Goal: Task Accomplishment & Management: Manage account settings

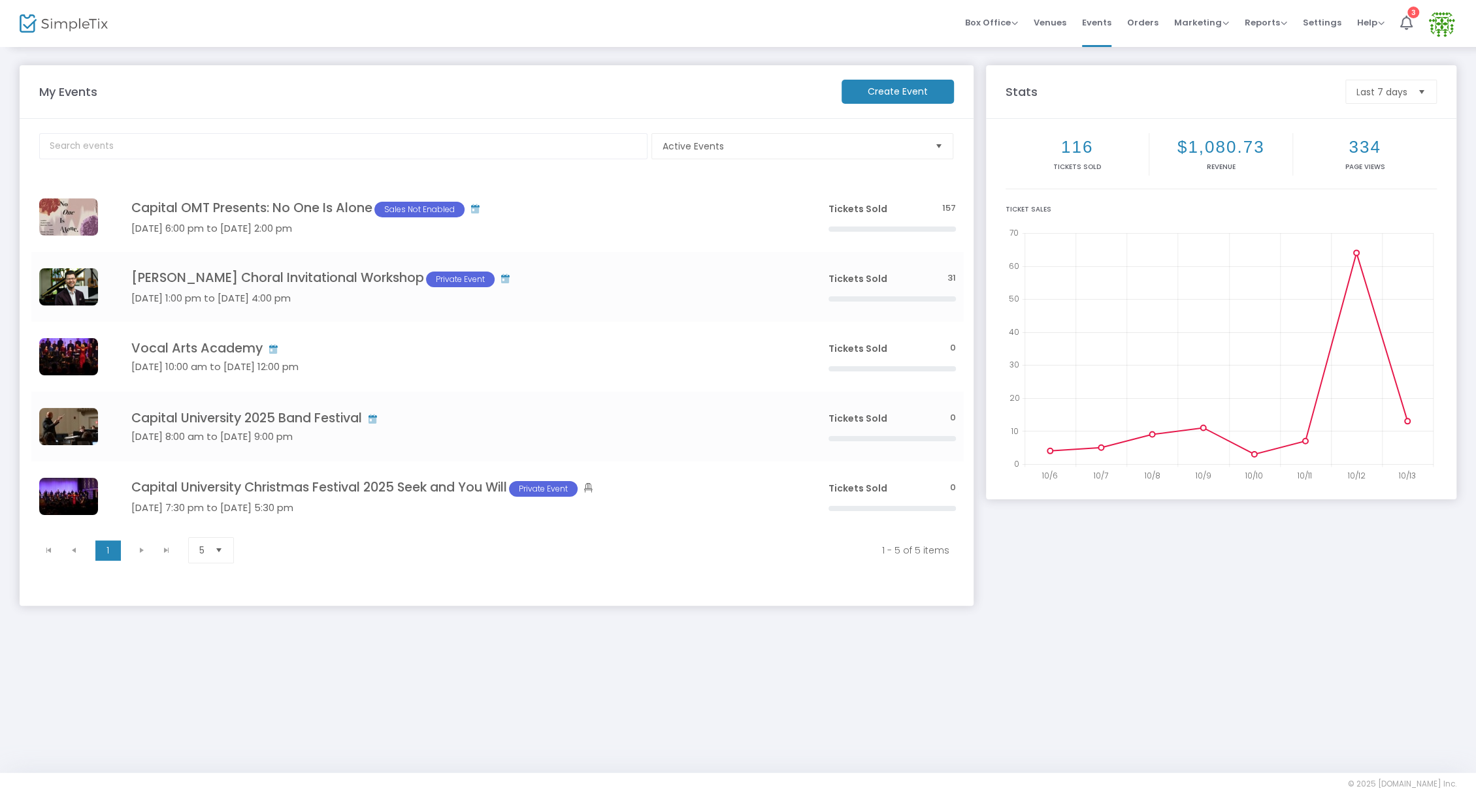
click at [1439, 23] on img at bounding box center [1441, 23] width 26 height 26
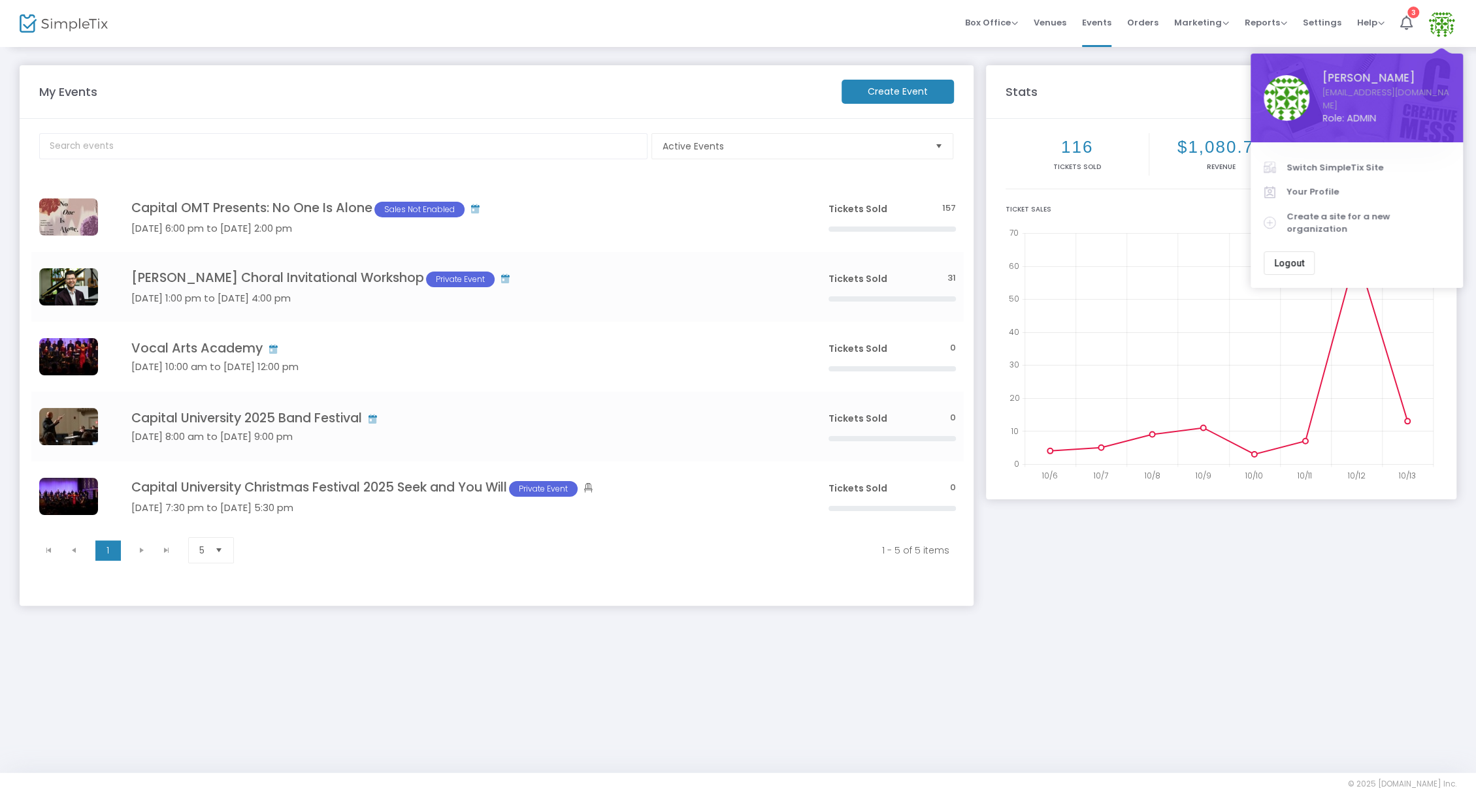
click at [768, 646] on div "My Events Create Event Active Events Event Category Type No section found Capit…" at bounding box center [738, 409] width 1476 height 727
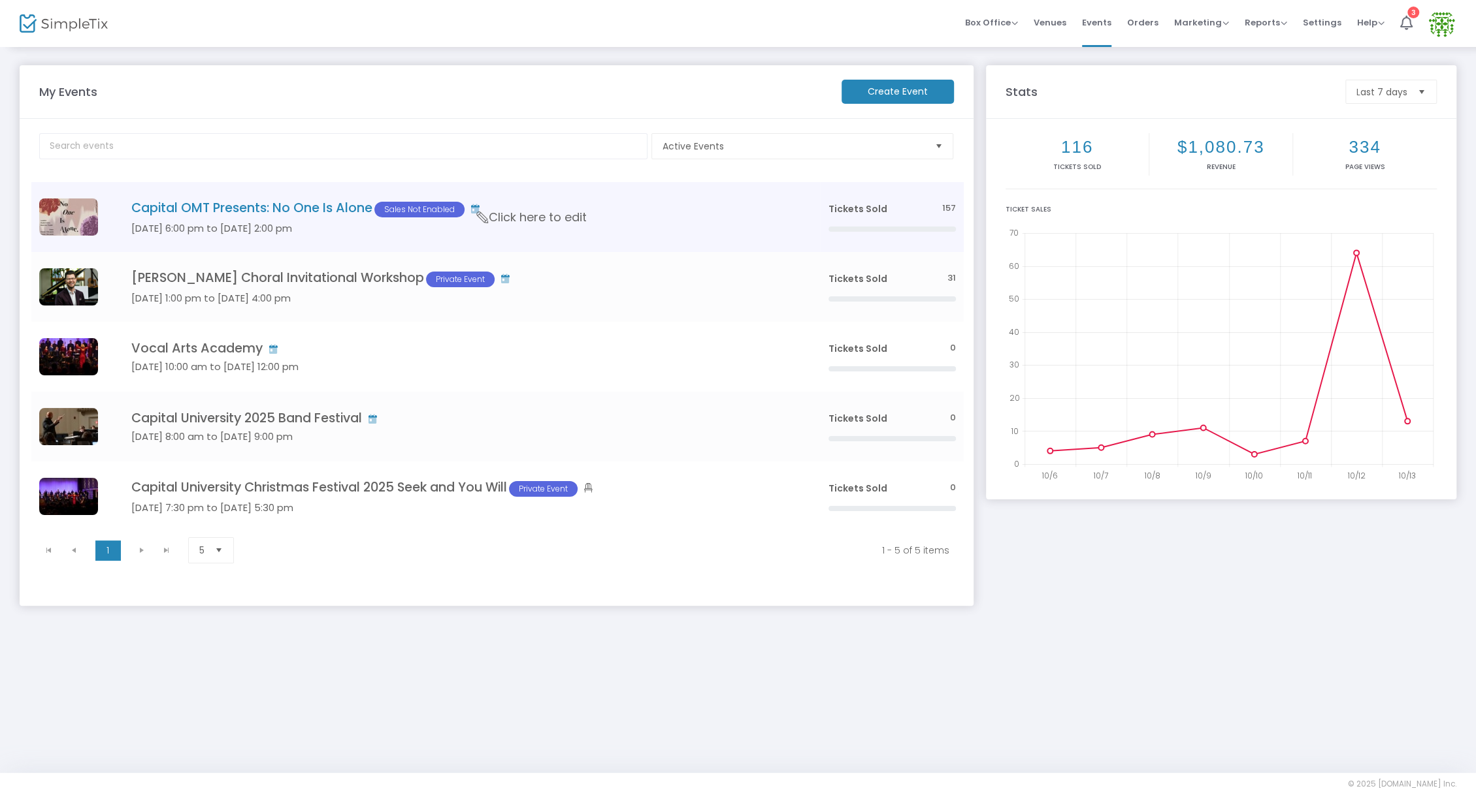
click at [369, 225] on h5 "[DATE] 6:00 pm to [DATE] 2:00 pm" at bounding box center [460, 228] width 658 height 12
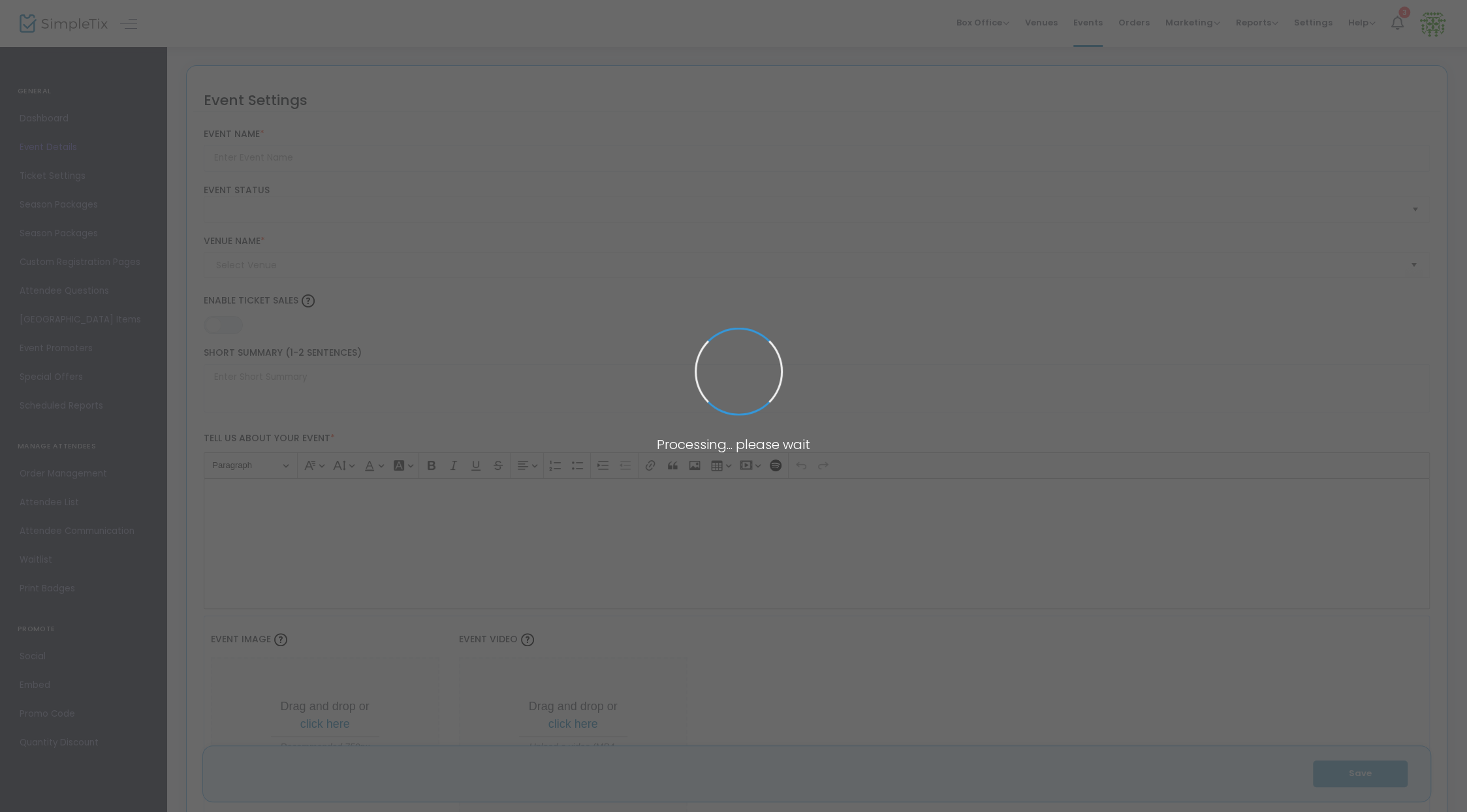
type input "Capital OMT Presents: No One Is Alone"
type textarea "Capital's Opera and Musical Theatre Department presents "No One is Alone", an e…"
type input "Buy Tickets"
checkbox input "true"
type input "55"
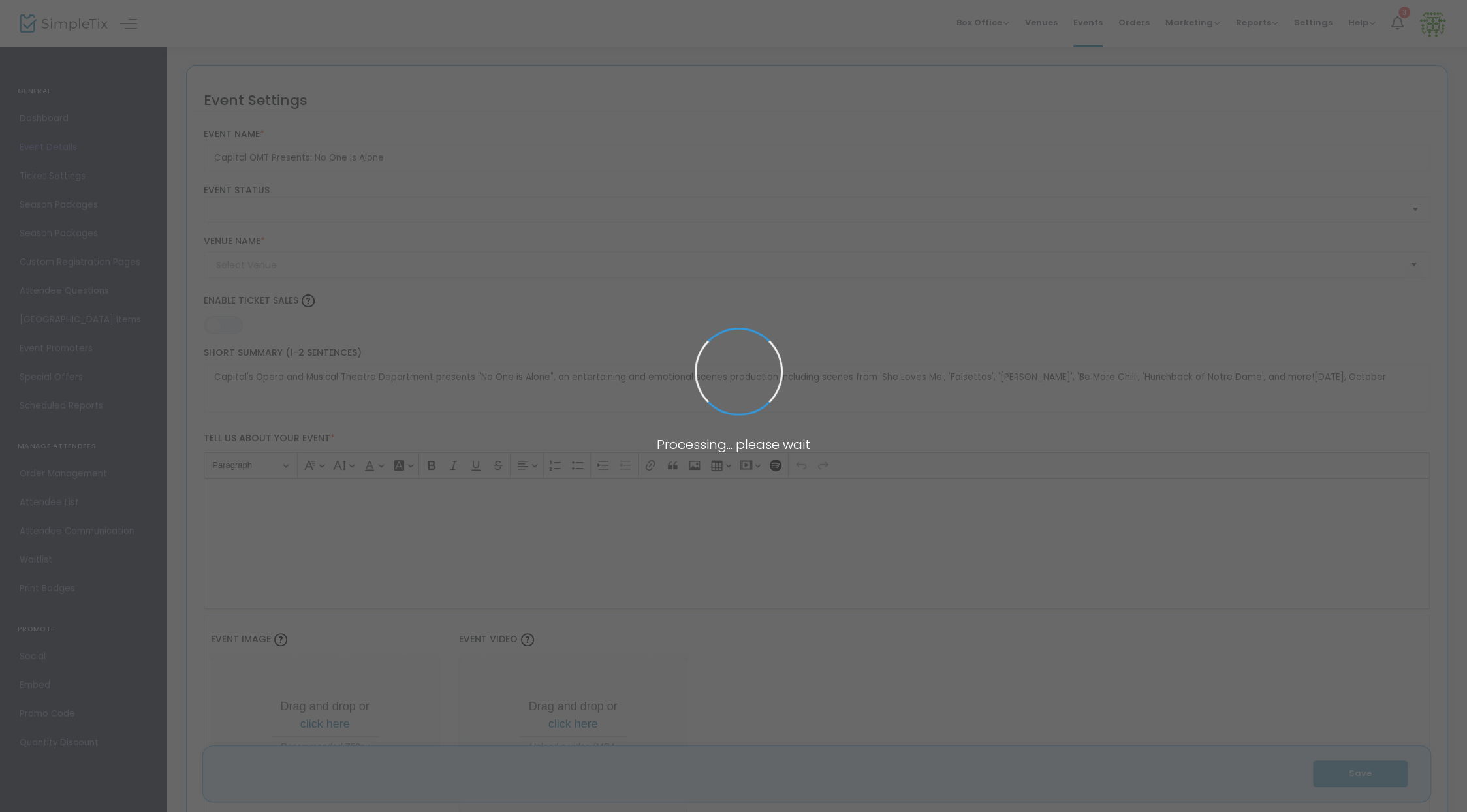
type input "Capital University [PERSON_NAME] Student Union ([GEOGRAPHIC_DATA])"
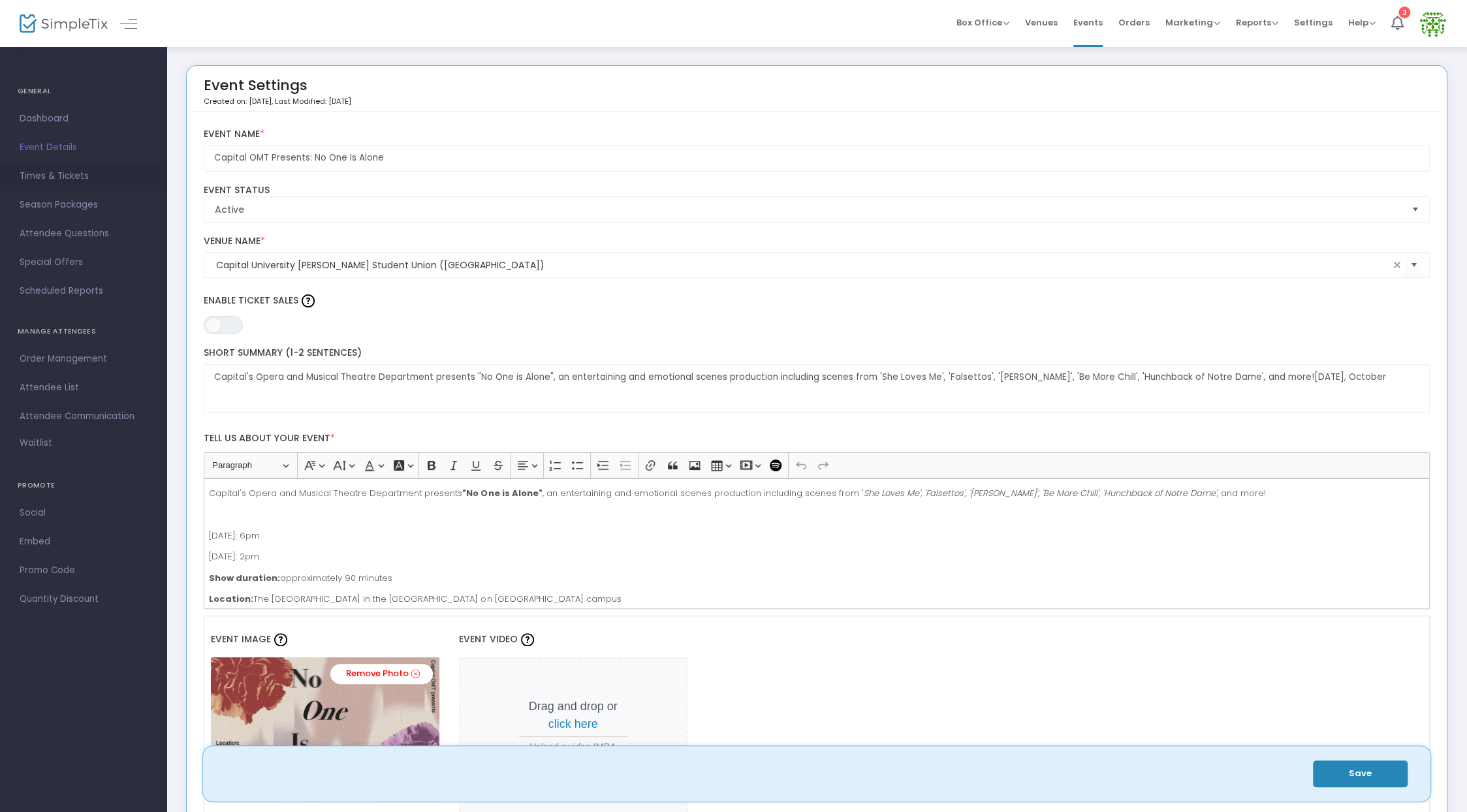
click at [116, 176] on span "Times & Tickets" at bounding box center [83, 176] width 128 height 17
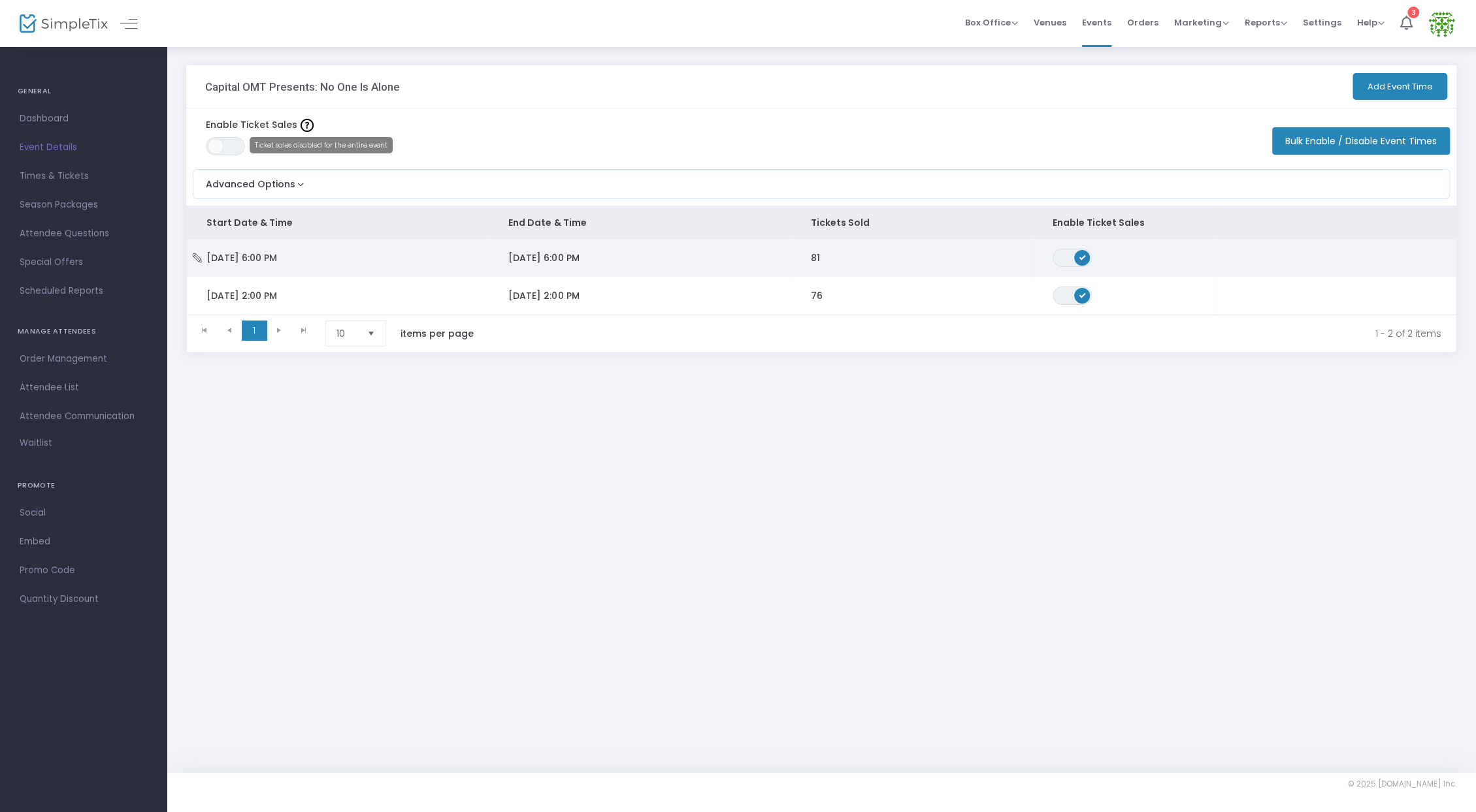
click at [196, 252] on span "Data table" at bounding box center [197, 258] width 9 height 13
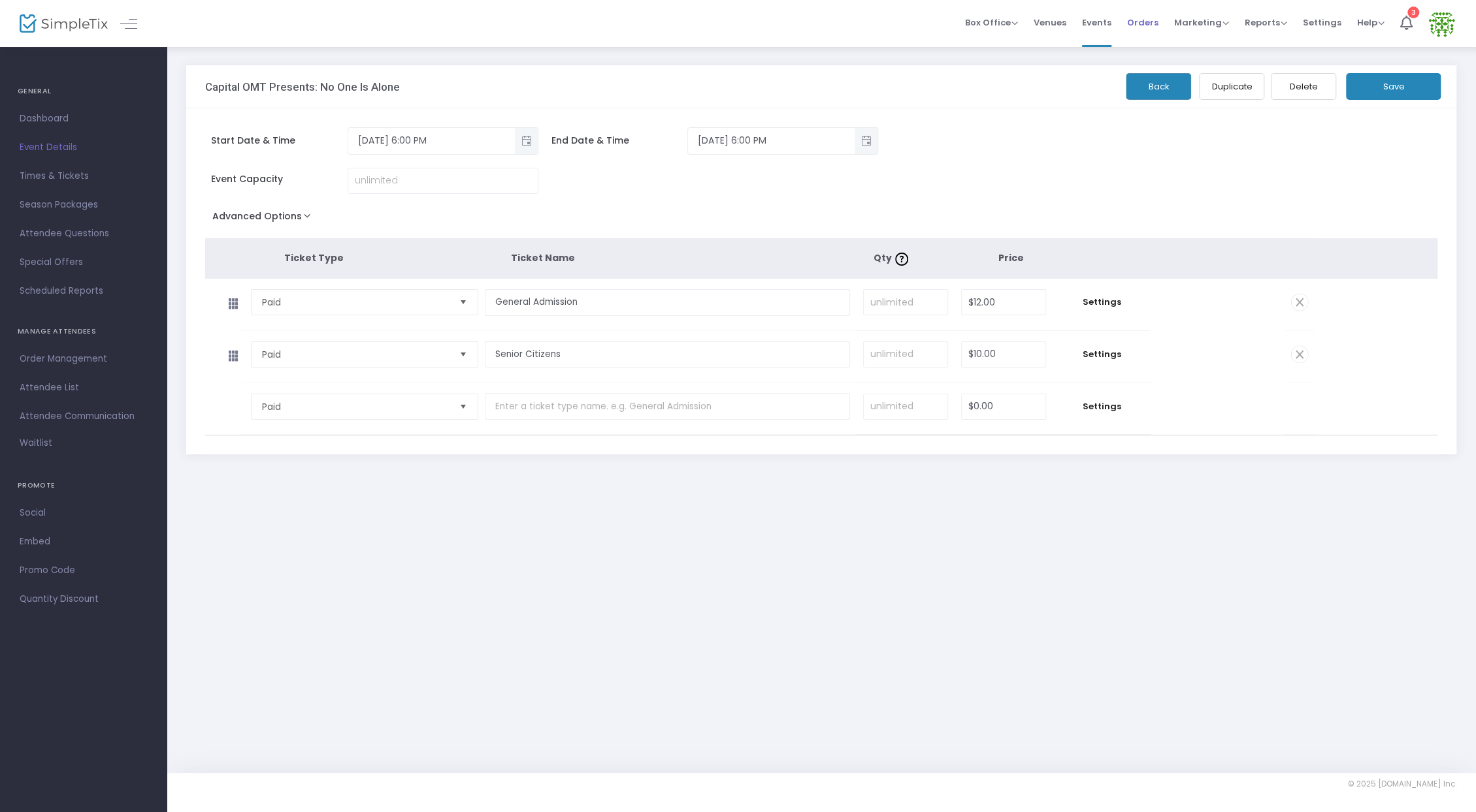
click at [1155, 27] on span "Orders" at bounding box center [1143, 22] width 31 height 34
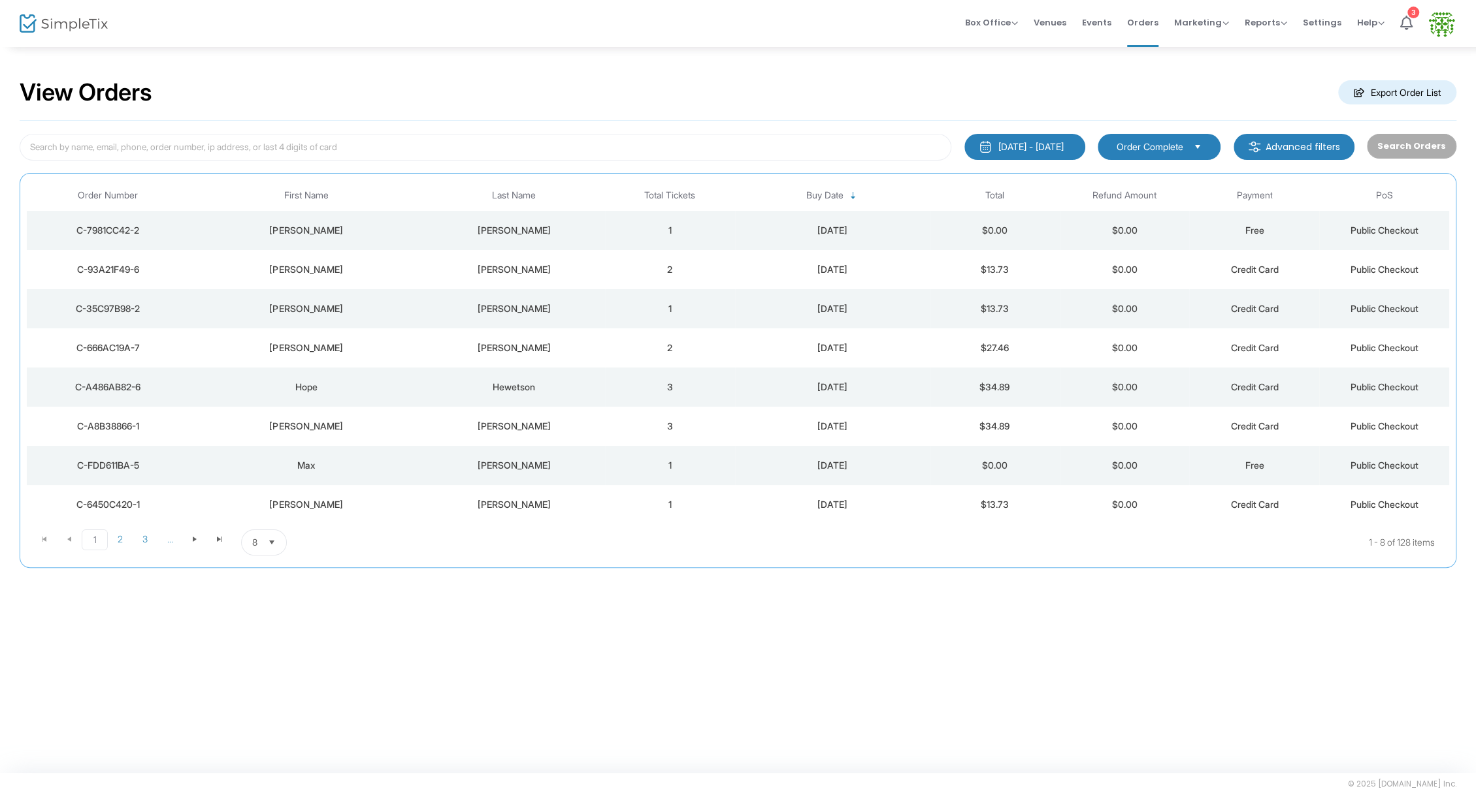
click at [1307, 156] on m-button "Advanced filters" at bounding box center [1293, 147] width 120 height 26
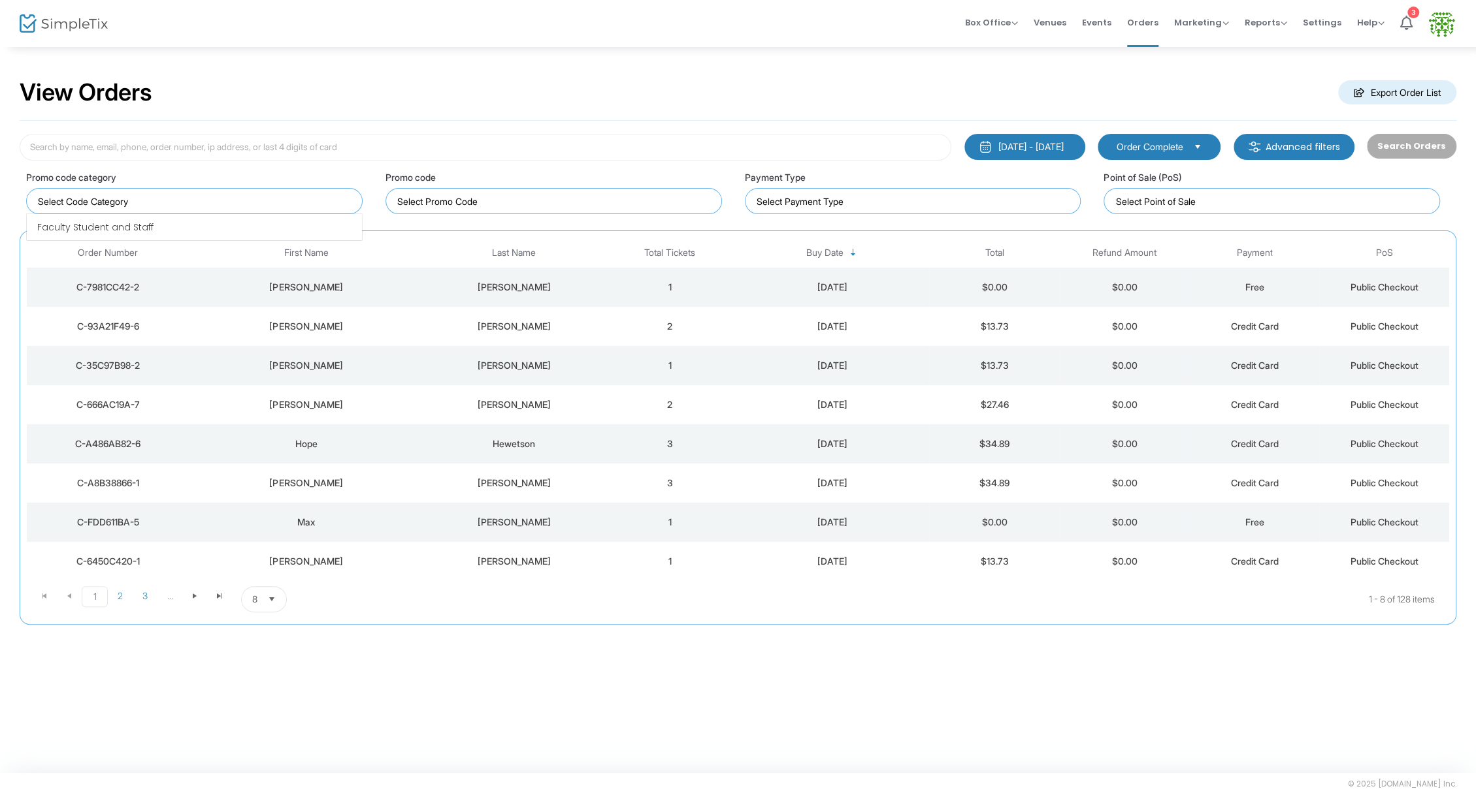
click at [268, 203] on input at bounding box center [197, 201] width 319 height 14
click at [909, 619] on kendo-grid "Order Number First Name Last Name Total Tickets Buy Date Total Refund Amount Pa…" at bounding box center [738, 428] width 1437 height 395
click at [1304, 141] on m-button "Advanced filters" at bounding box center [1293, 147] width 120 height 26
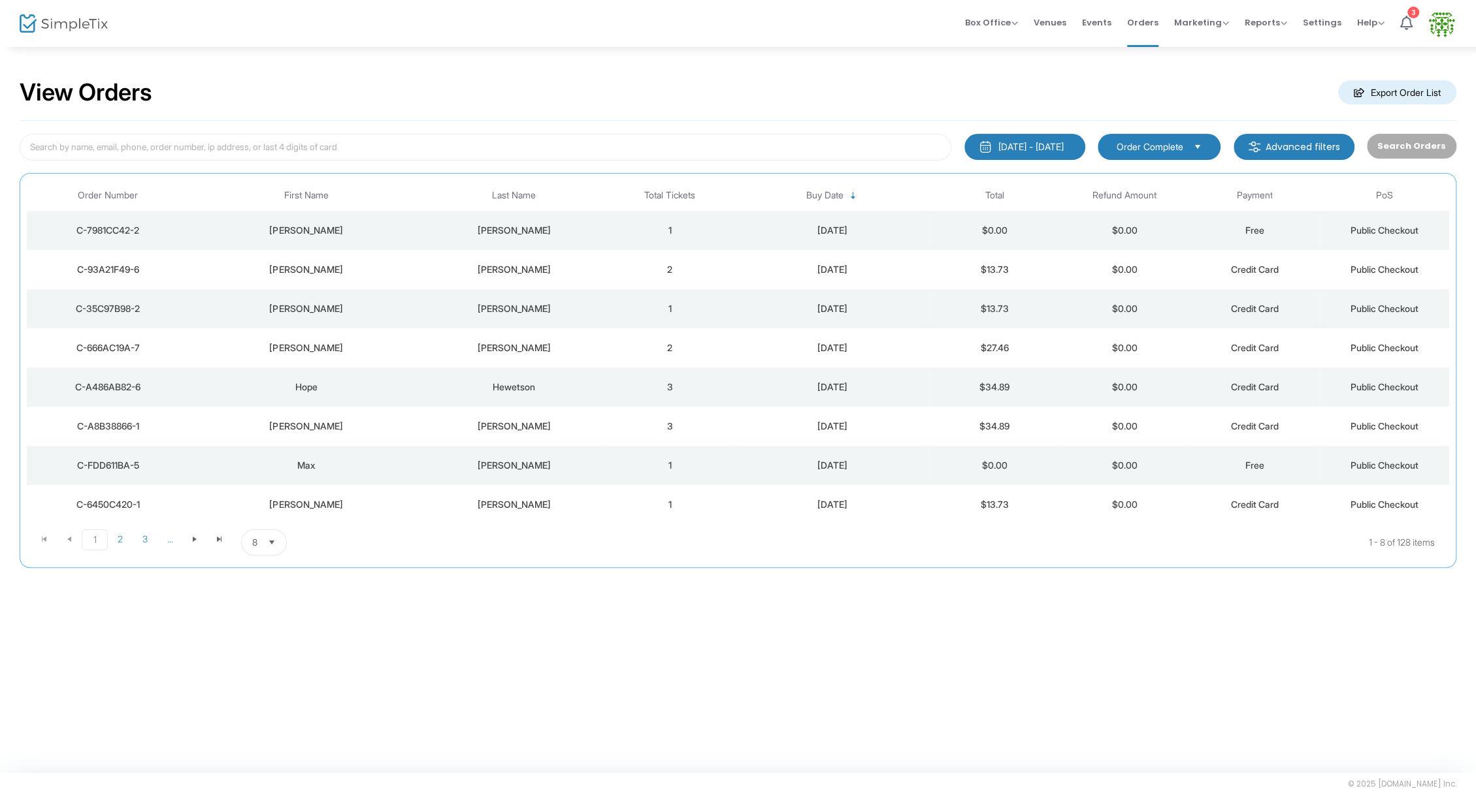
click at [1261, 92] on div "View Orders Export Order List" at bounding box center [738, 93] width 1437 height 56
click at [1149, 26] on span "Orders" at bounding box center [1143, 22] width 31 height 34
click at [1314, 20] on span "Settings" at bounding box center [1322, 22] width 38 height 34
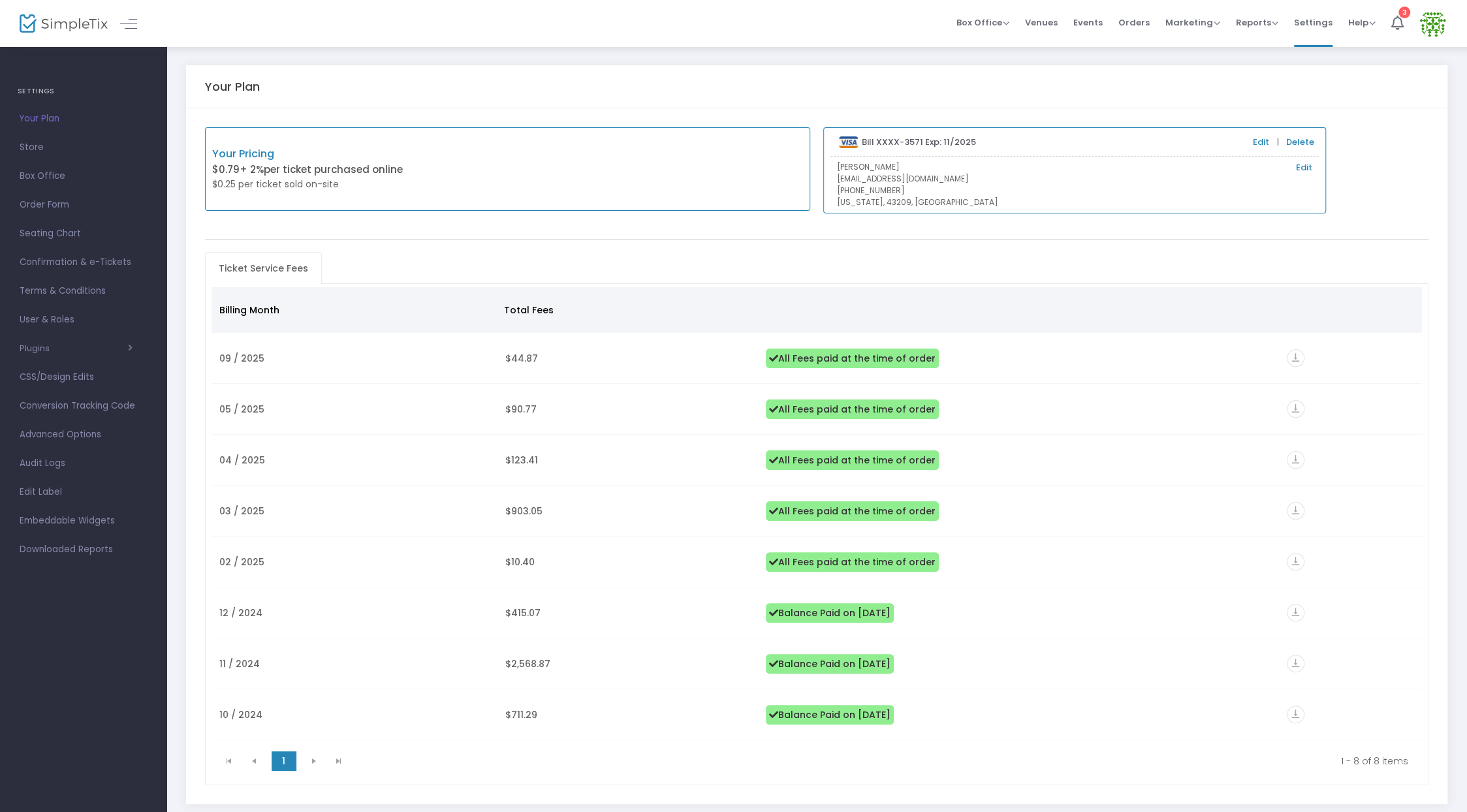
click at [77, 8] on div at bounding box center [51, 24] width 64 height 47
click at [44, 35] on div at bounding box center [51, 24] width 64 height 47
click at [50, 21] on img at bounding box center [63, 24] width 88 height 19
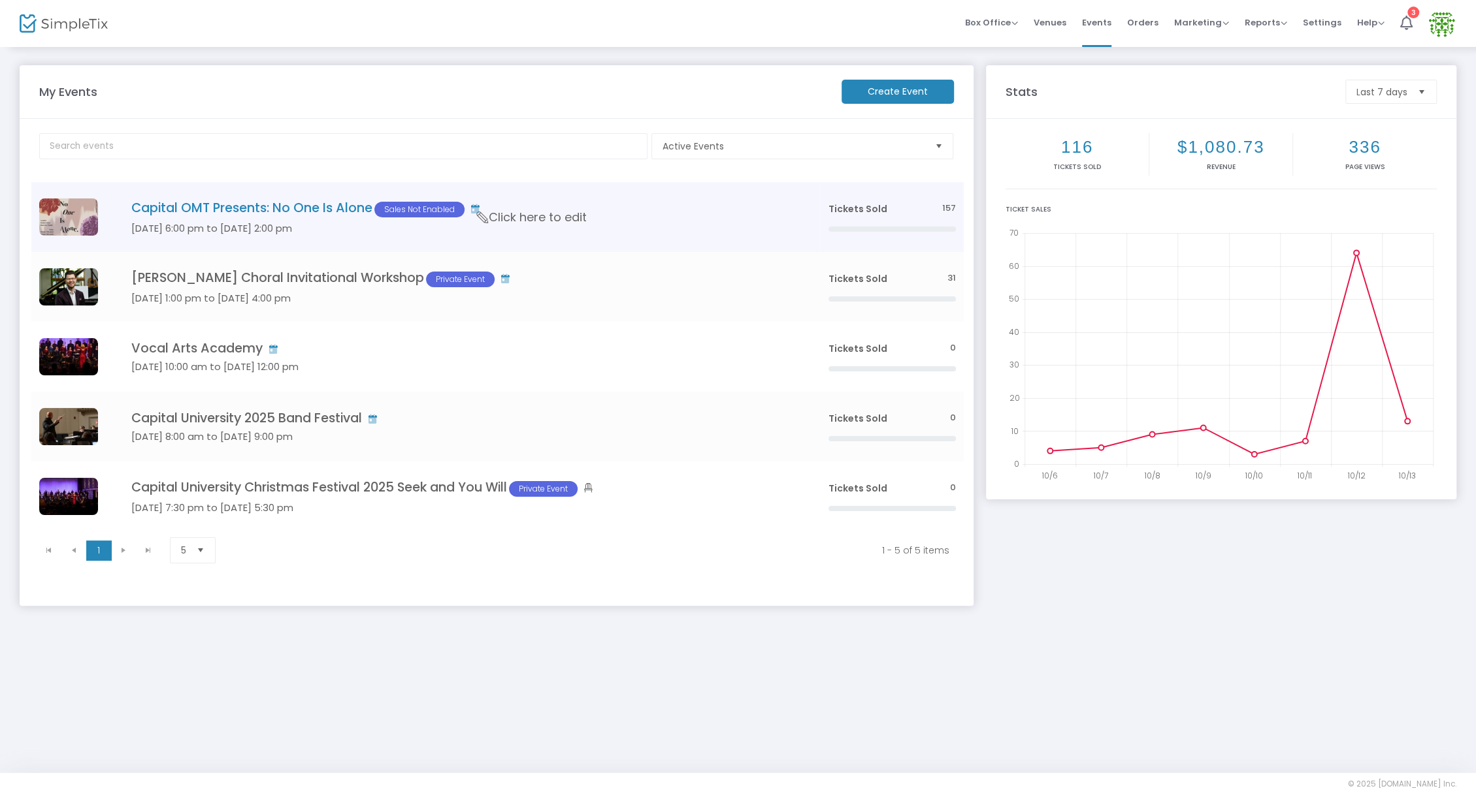
click at [199, 219] on td "Capital OMT Presents: No One Is Alone Sales Not Enabled [DATE] 6:00 pm to [DATE…" at bounding box center [460, 217] width 720 height 70
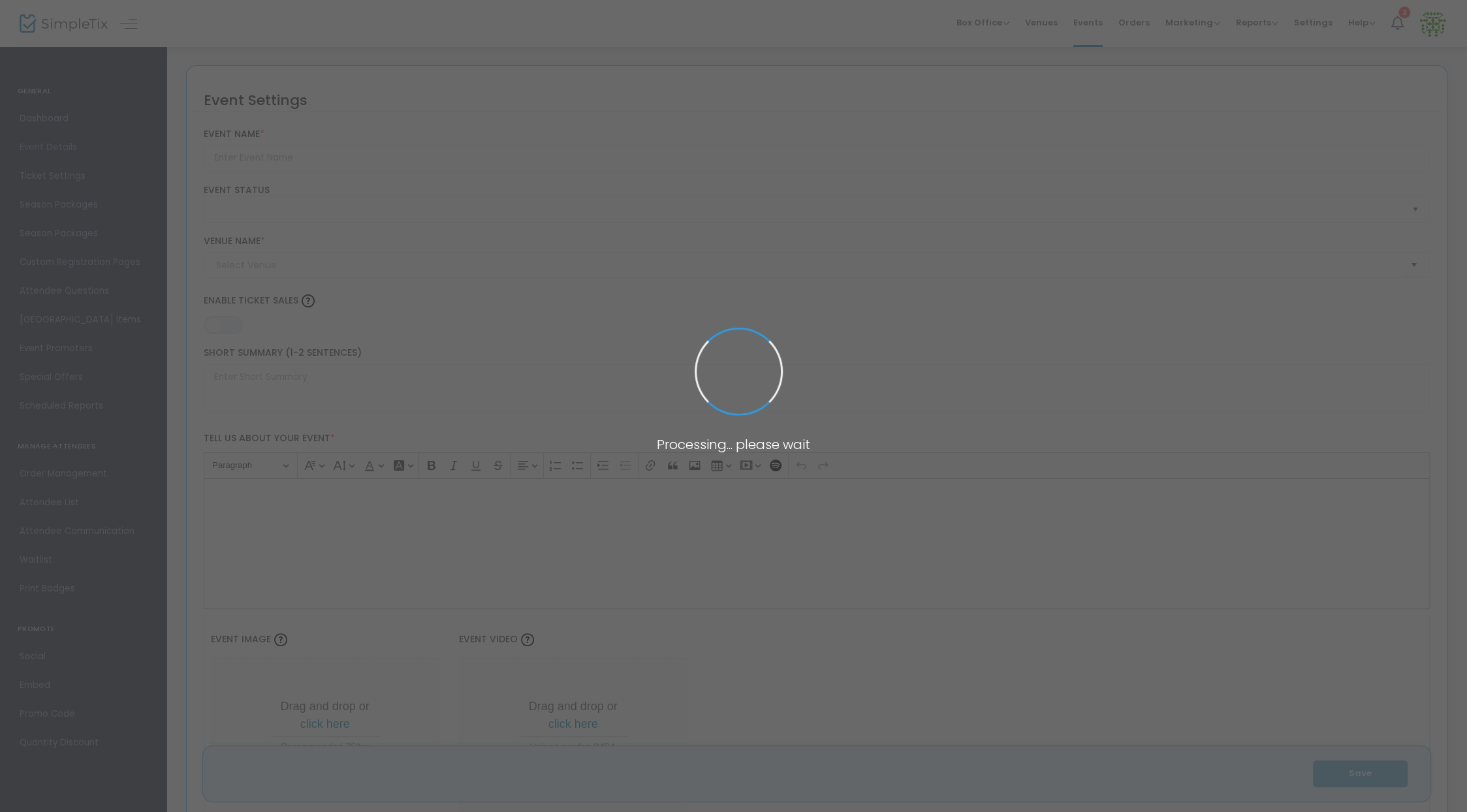
type input "Capital OMT Presents: No One Is Alone"
type textarea "Capital's Opera and Musical Theatre Department presents "No One is Alone", an e…"
type input "Buy Tickets"
checkbox input "true"
type input "55"
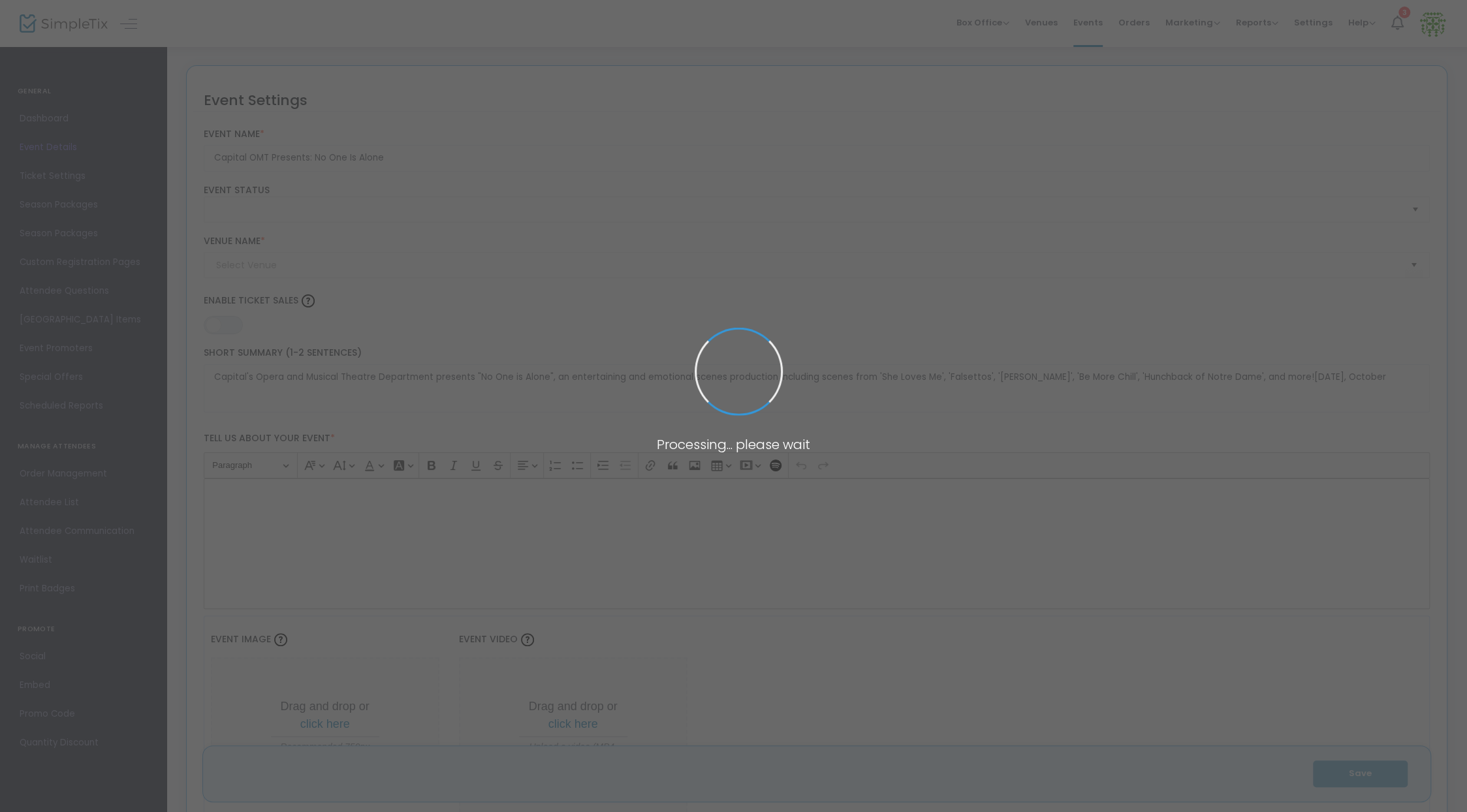
type input "Capital University [PERSON_NAME] Student Union ([GEOGRAPHIC_DATA])"
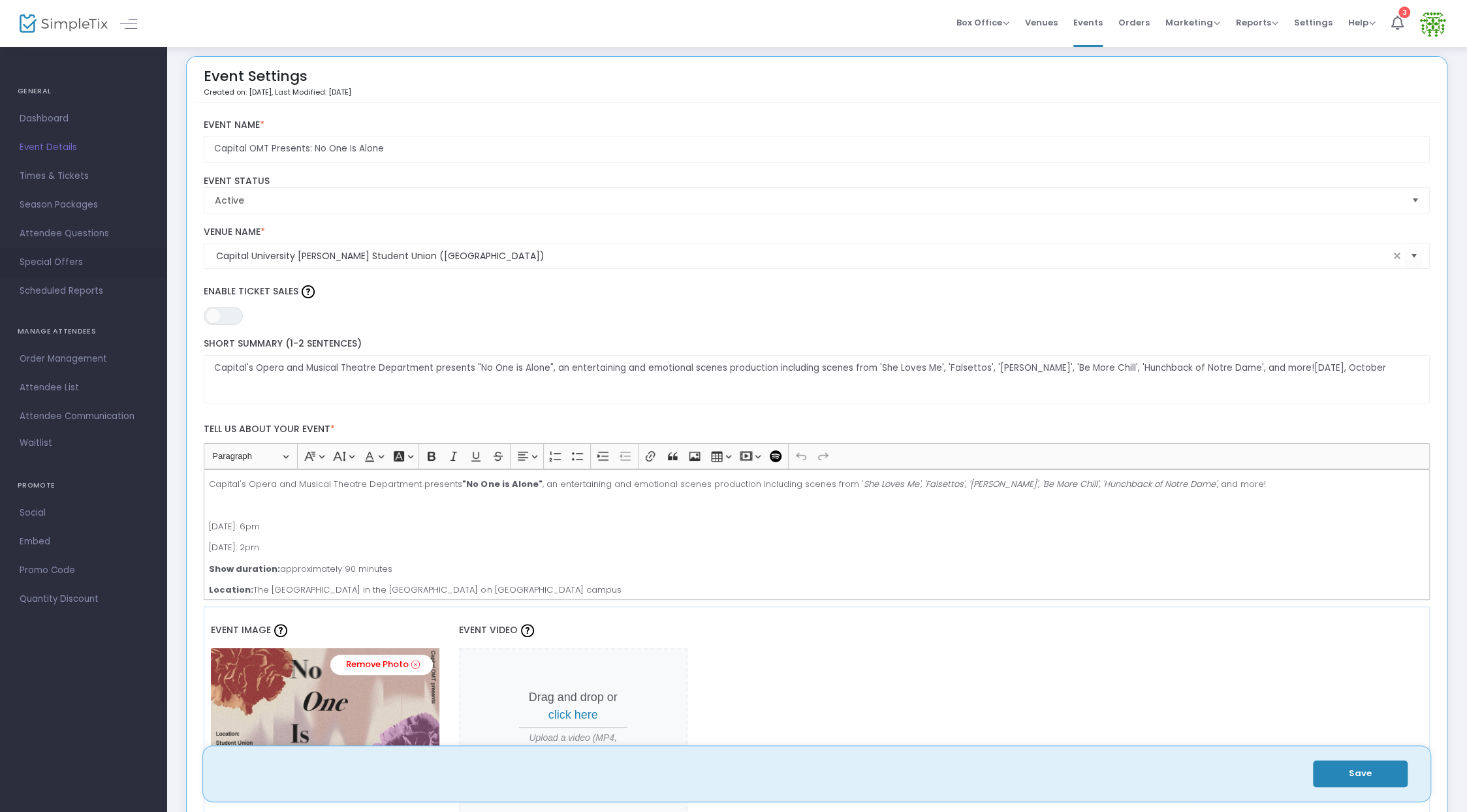
scroll to position [11, 0]
click at [83, 364] on span "Order Management" at bounding box center [83, 359] width 128 height 17
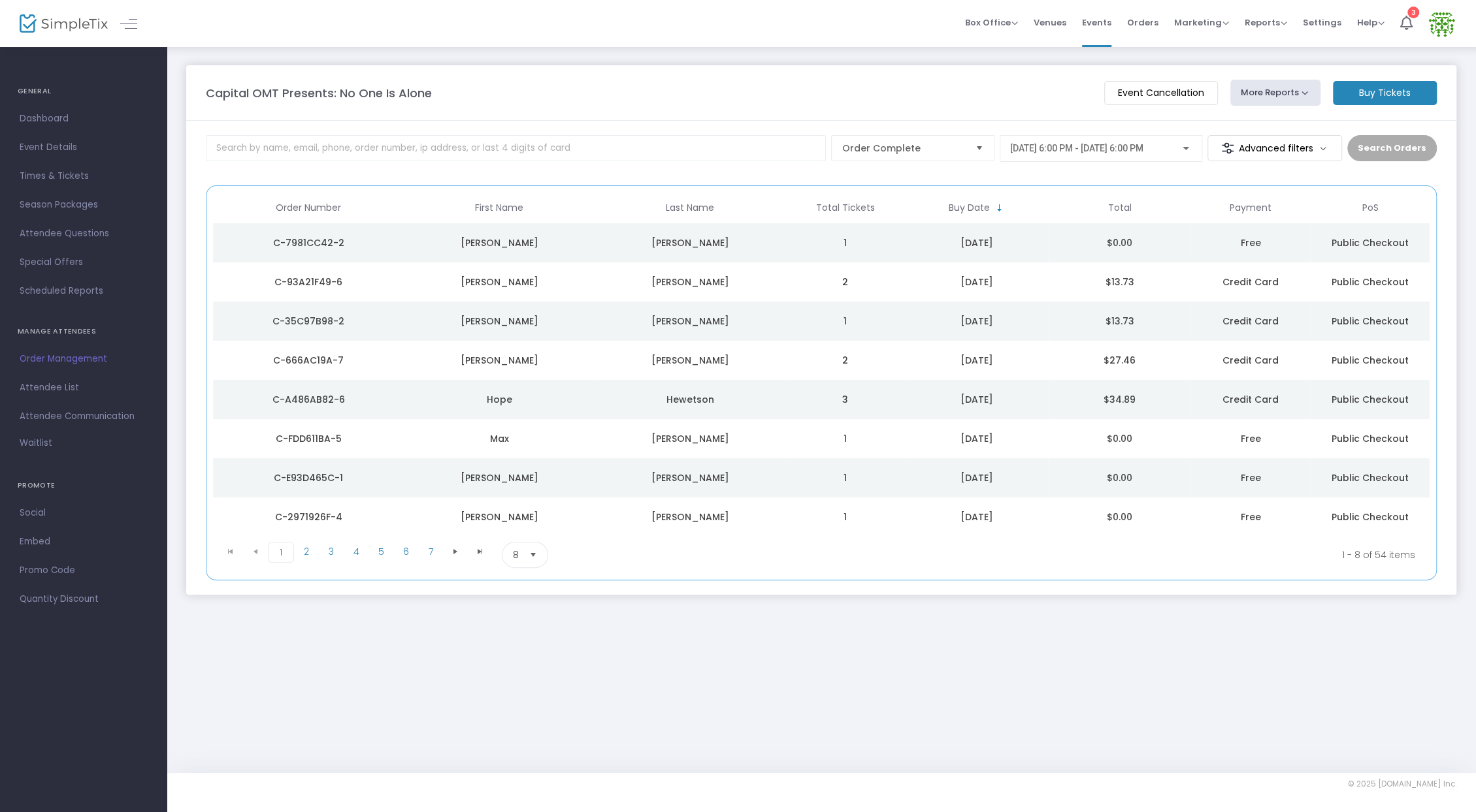
click at [1067, 151] on span "[DATE] 6:00 PM - [DATE] 6:00 PM" at bounding box center [1076, 148] width 133 height 10
click at [1079, 633] on div at bounding box center [738, 406] width 1476 height 812
click at [1283, 146] on m-button "Advanced filters" at bounding box center [1275, 148] width 135 height 26
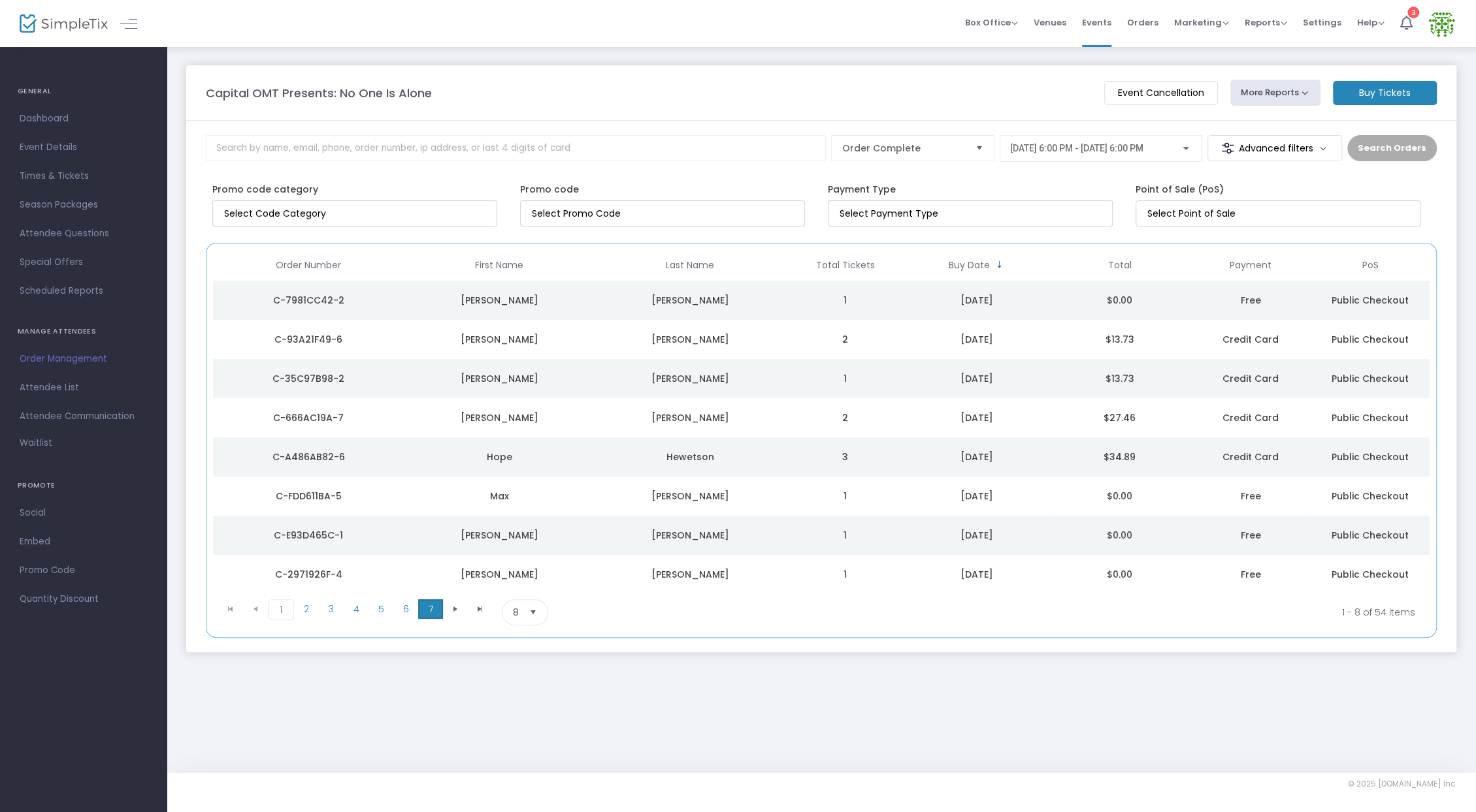
click at [430, 608] on span "7" at bounding box center [430, 609] width 25 height 19
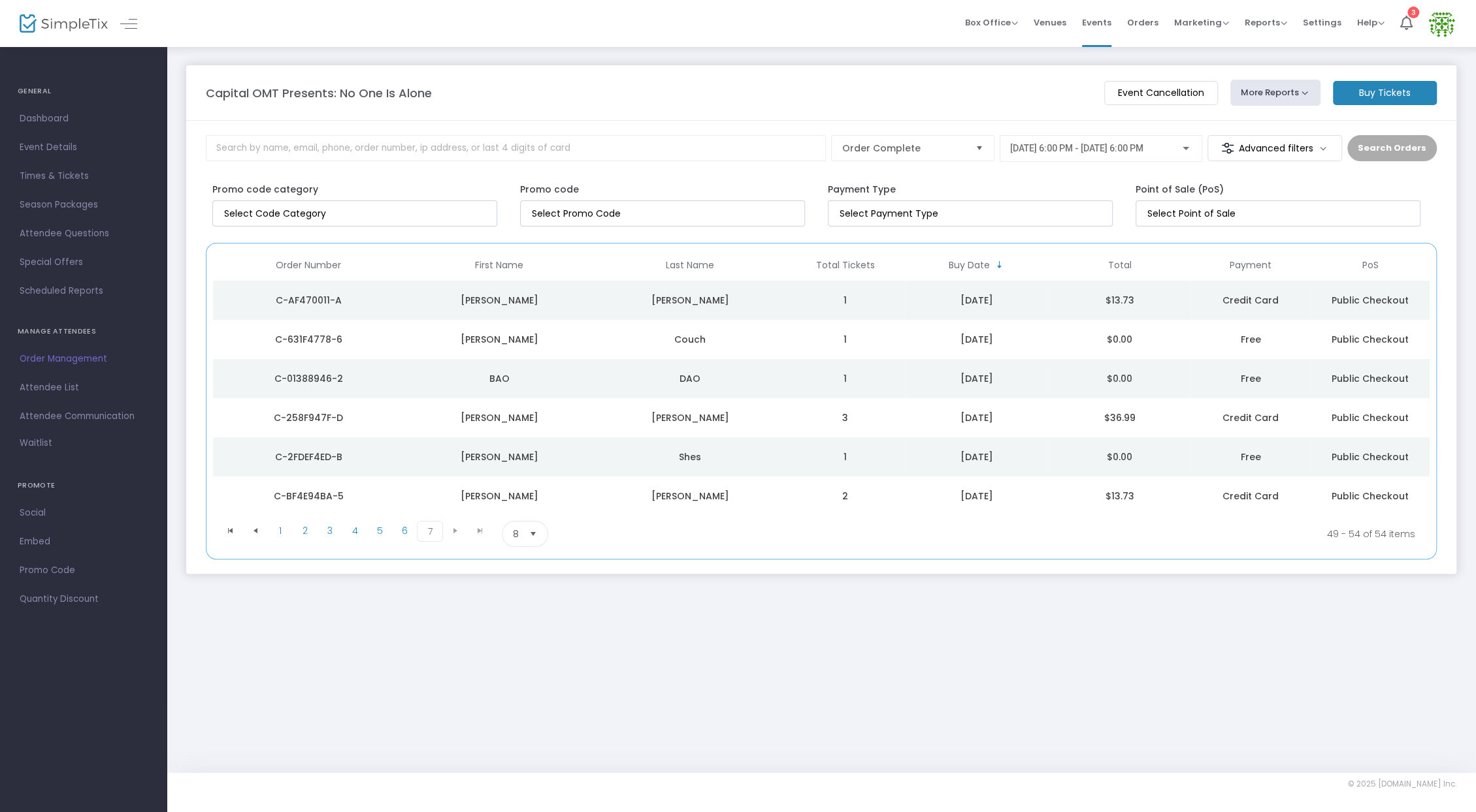
click at [505, 497] on div "[PERSON_NAME]" at bounding box center [499, 496] width 184 height 13
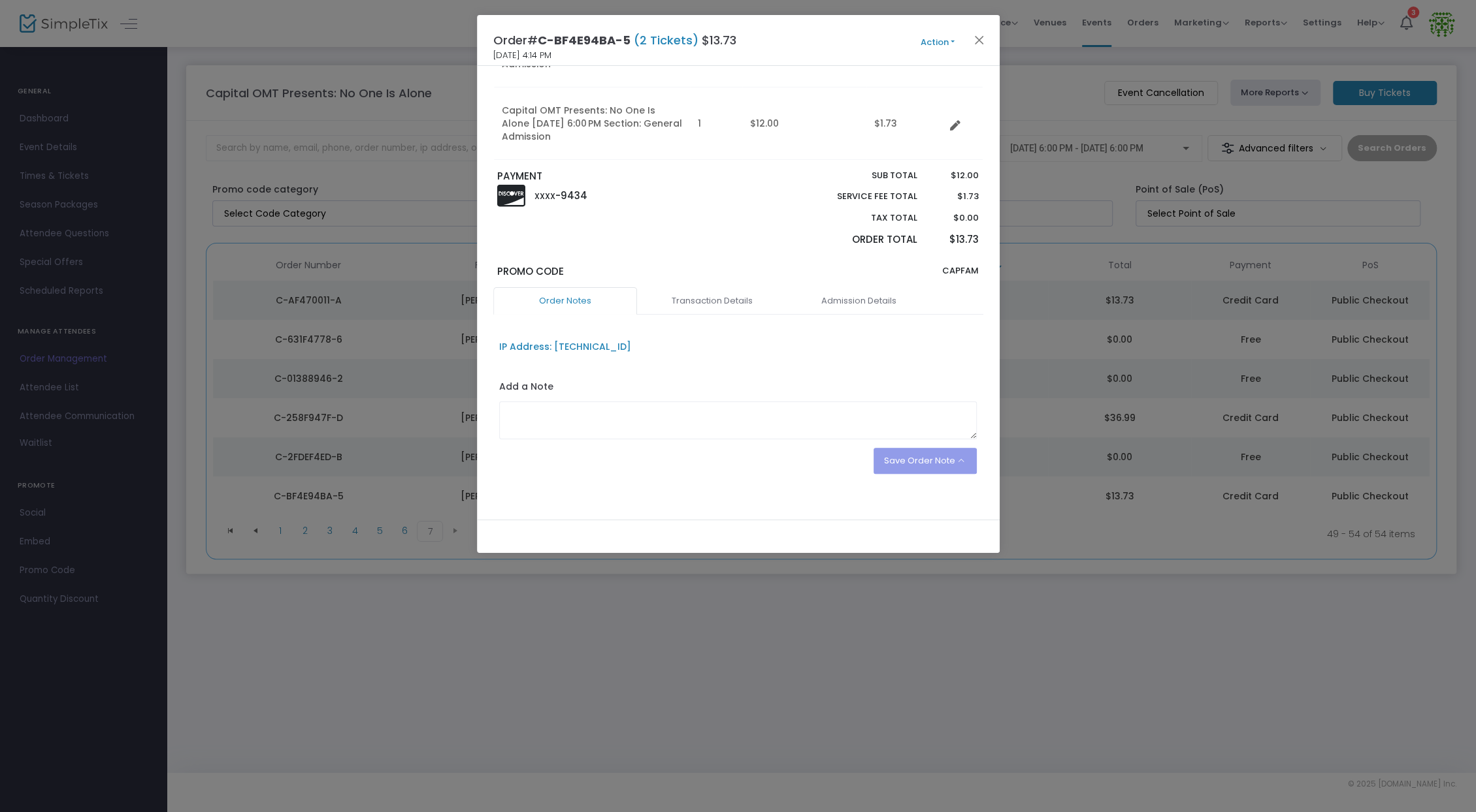
scroll to position [199, 0]
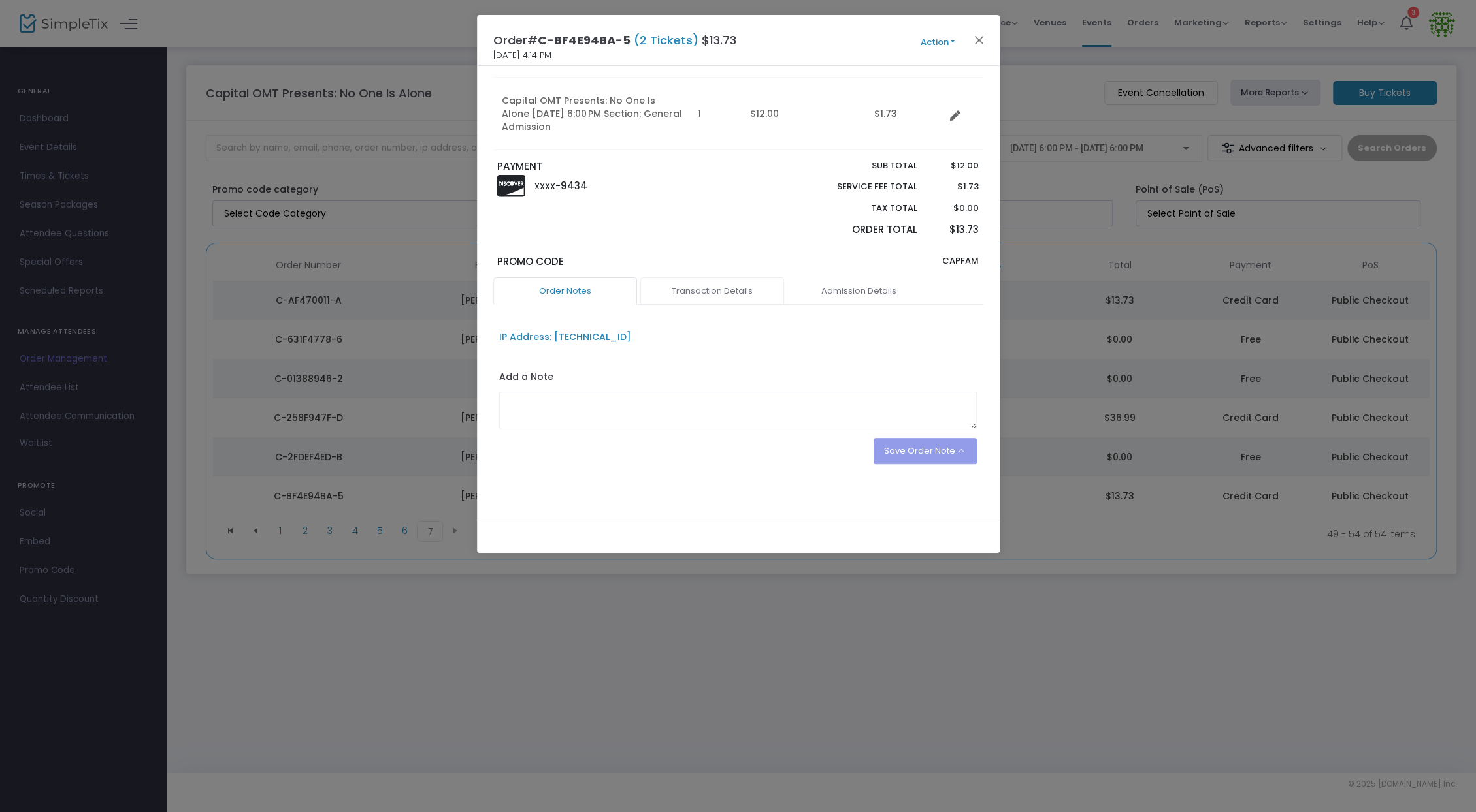
click at [707, 284] on link "Transaction Details" at bounding box center [711, 291] width 143 height 27
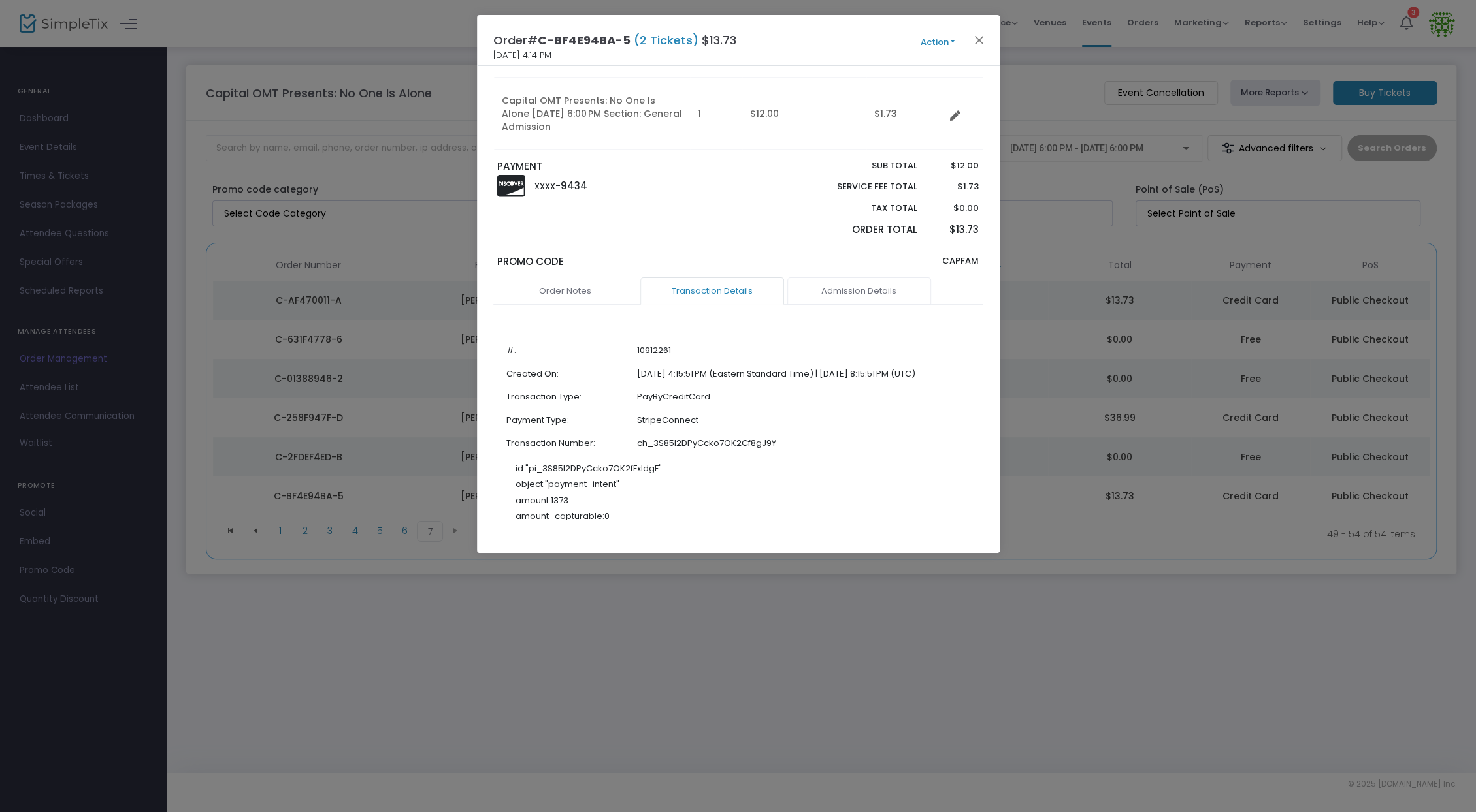
click at [838, 293] on link "Admission Details" at bounding box center [858, 291] width 143 height 27
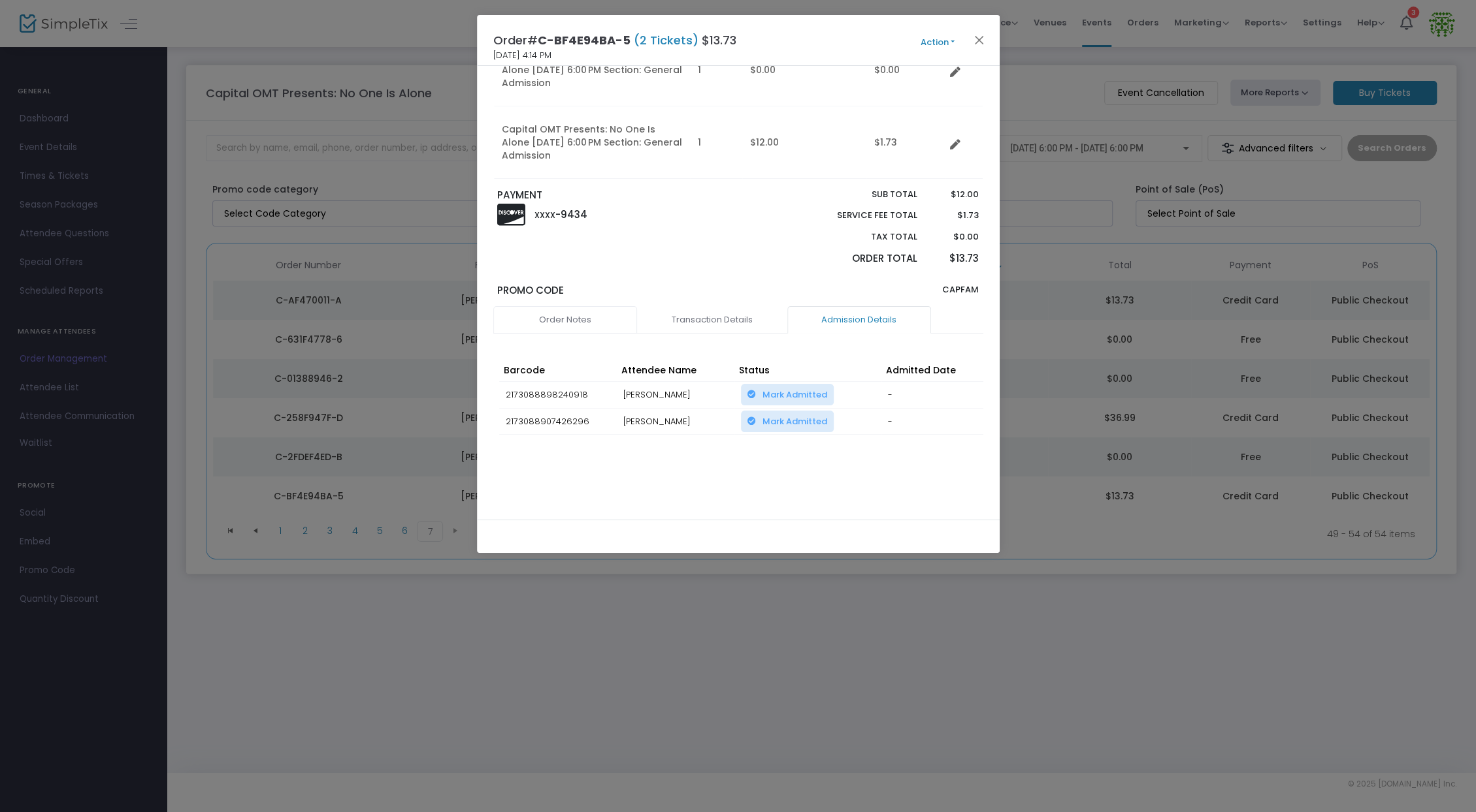
click at [588, 316] on link "Order Notes" at bounding box center [564, 320] width 143 height 27
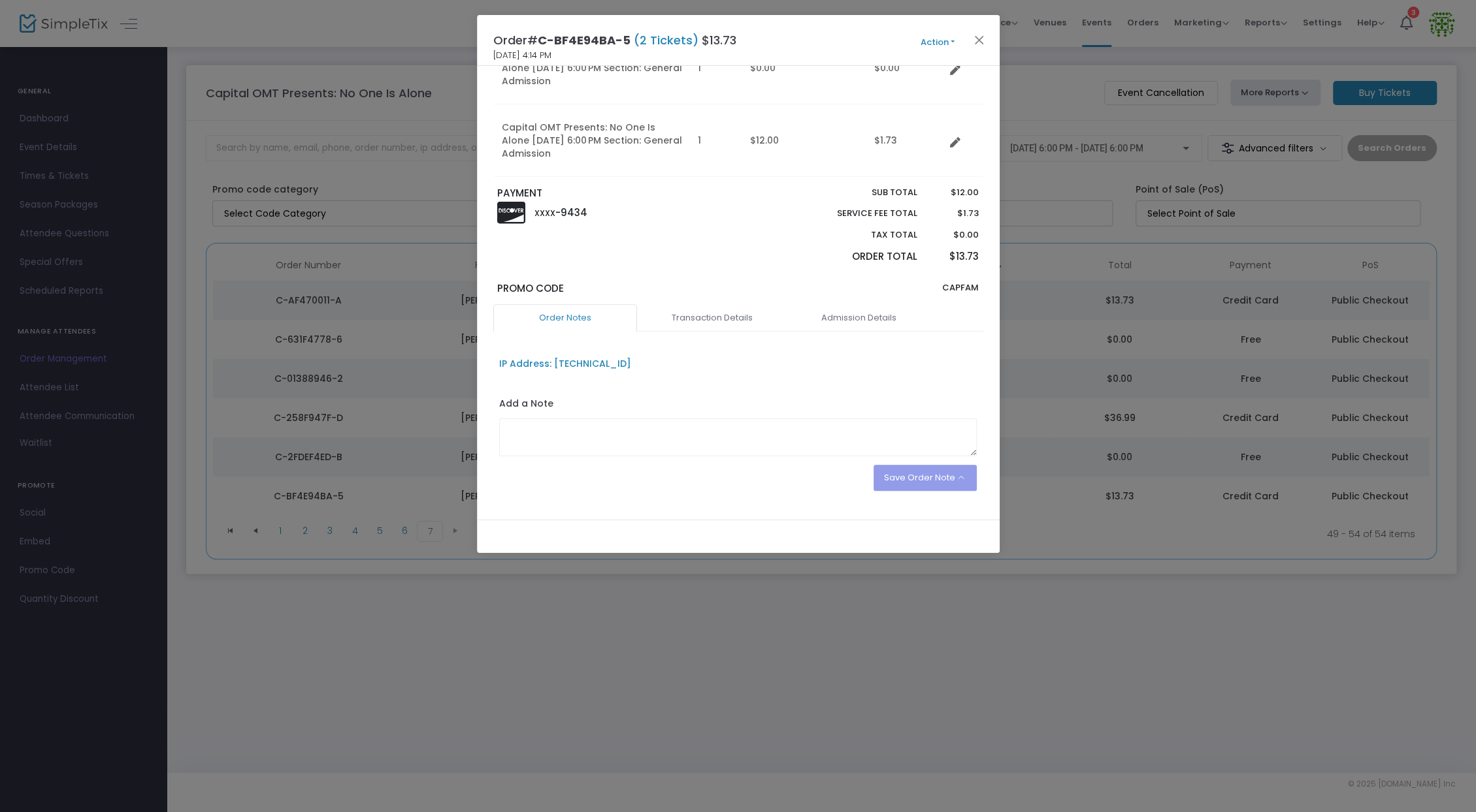
scroll to position [199, 0]
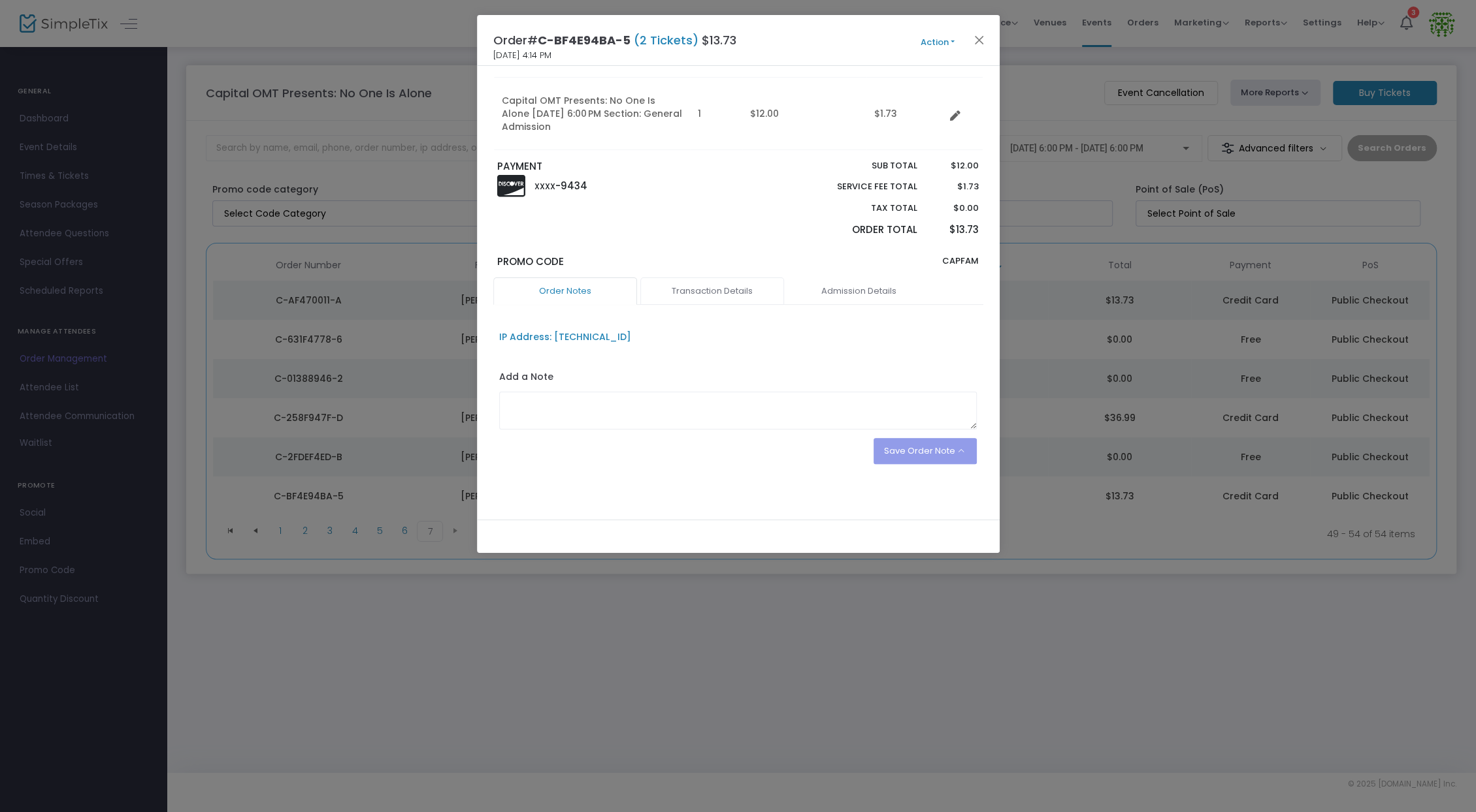
click at [744, 285] on link "Transaction Details" at bounding box center [711, 291] width 143 height 27
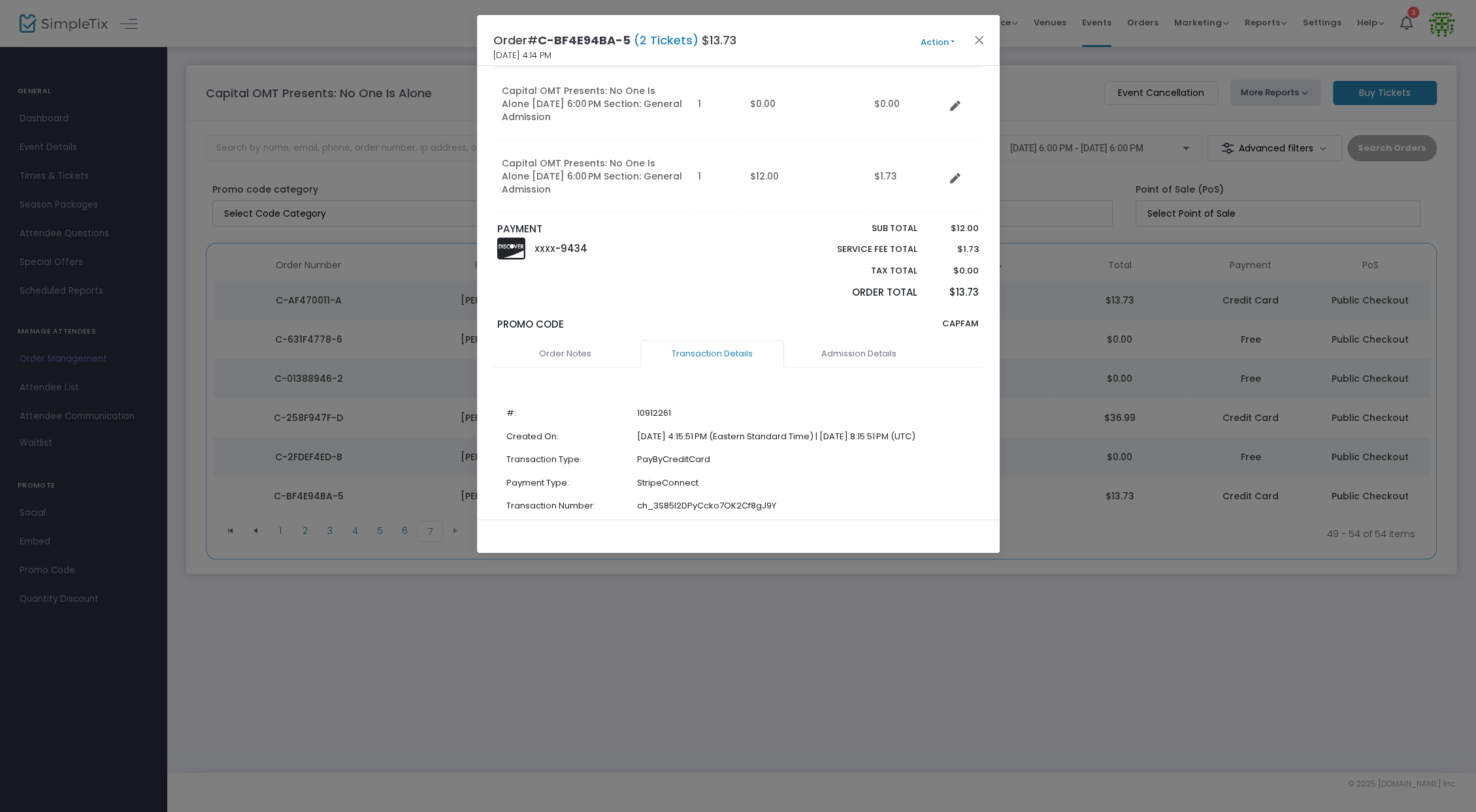
scroll to position [218, 0]
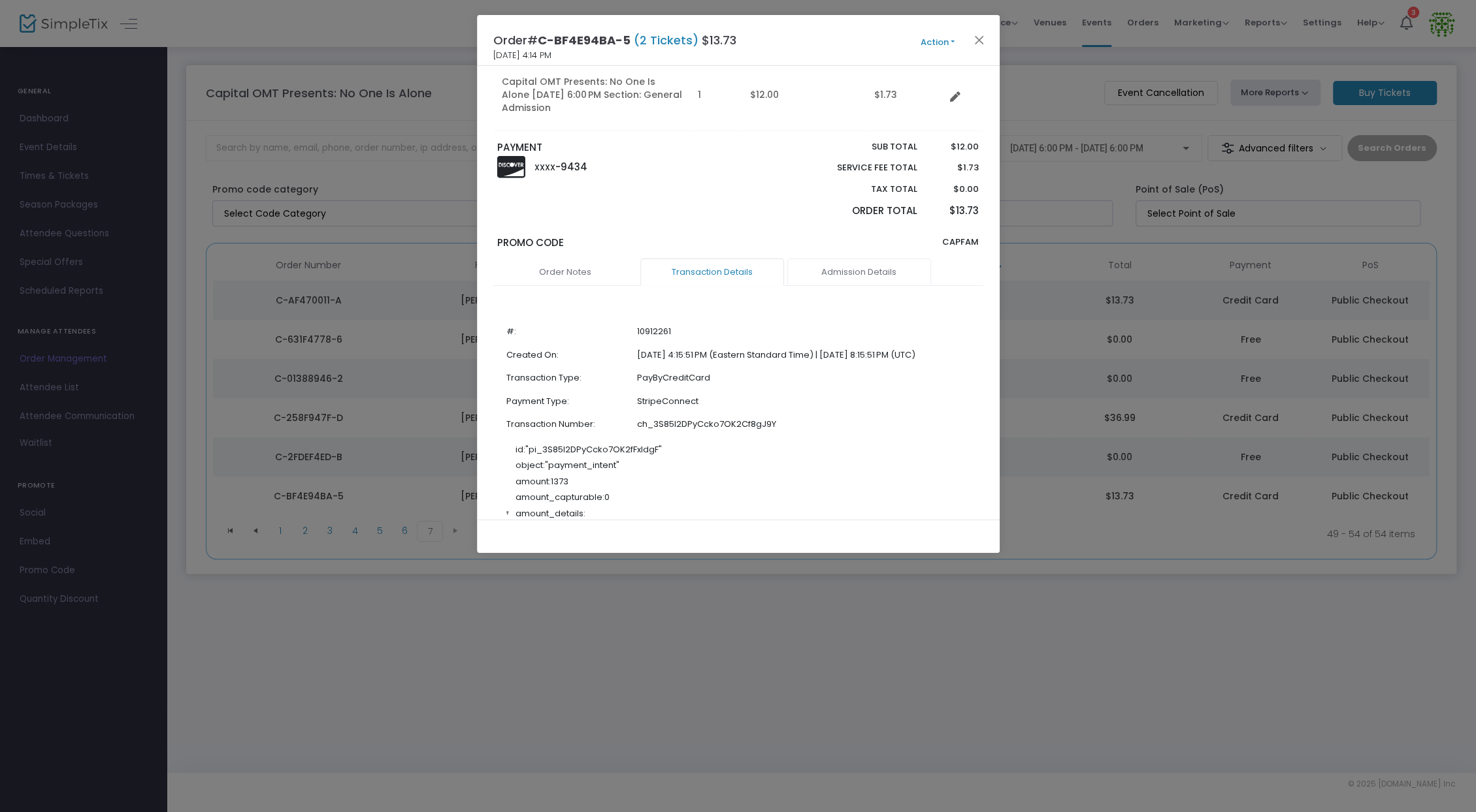
click at [842, 278] on link "Admission Details" at bounding box center [858, 272] width 143 height 27
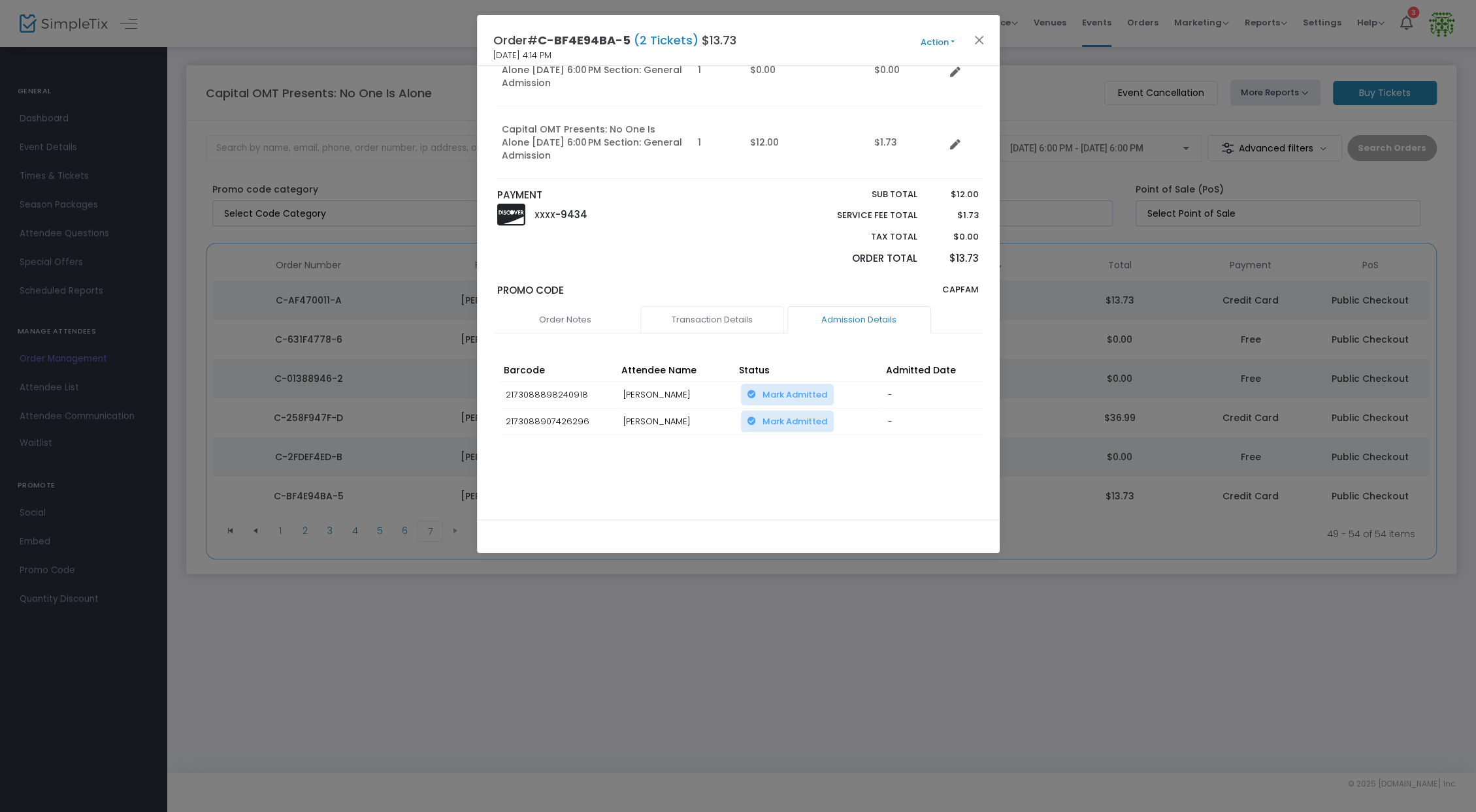
click at [737, 317] on link "Transaction Details" at bounding box center [711, 320] width 143 height 27
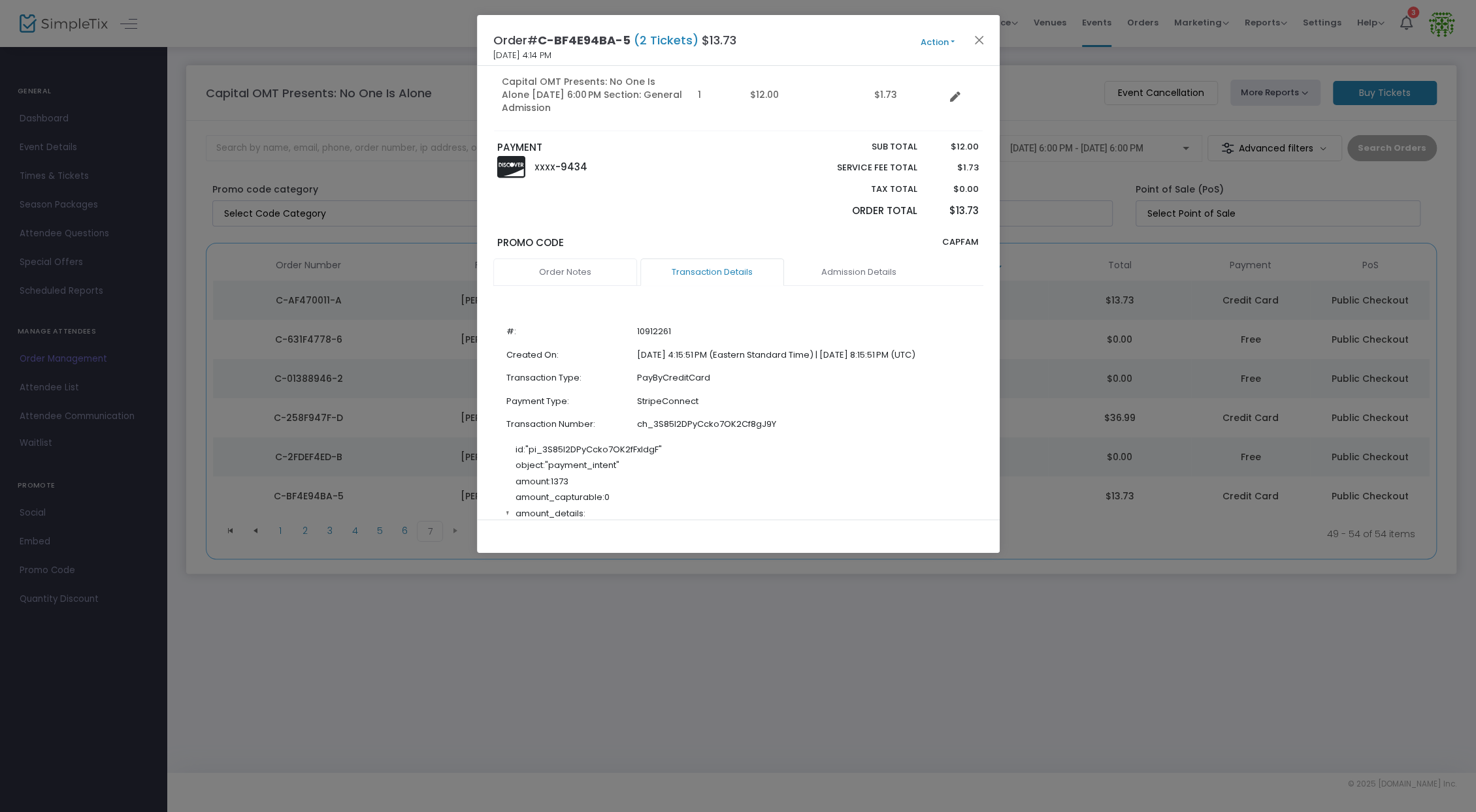
click at [578, 260] on link "Order Notes" at bounding box center [564, 272] width 143 height 27
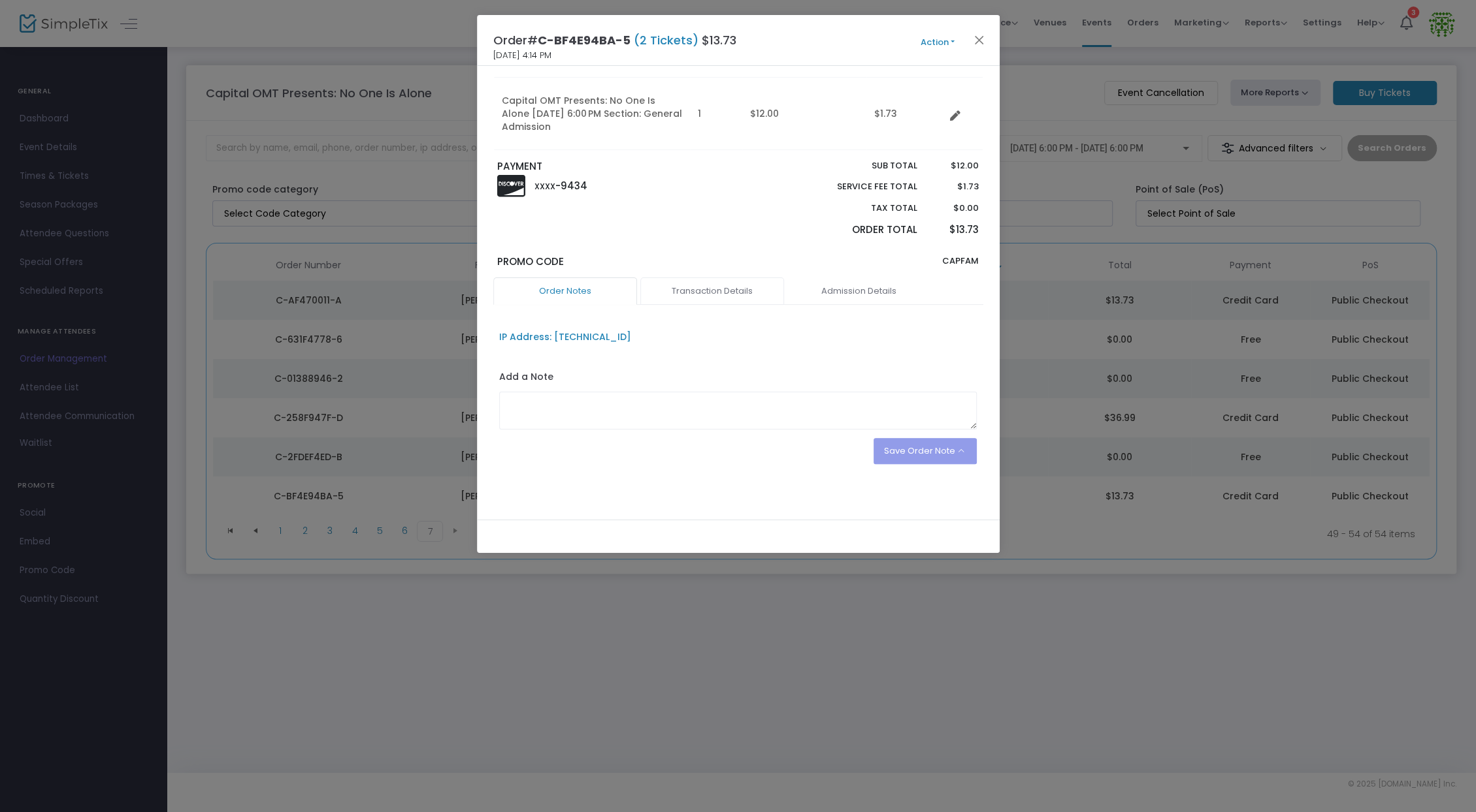
click at [730, 277] on link "Transaction Details" at bounding box center [711, 291] width 143 height 27
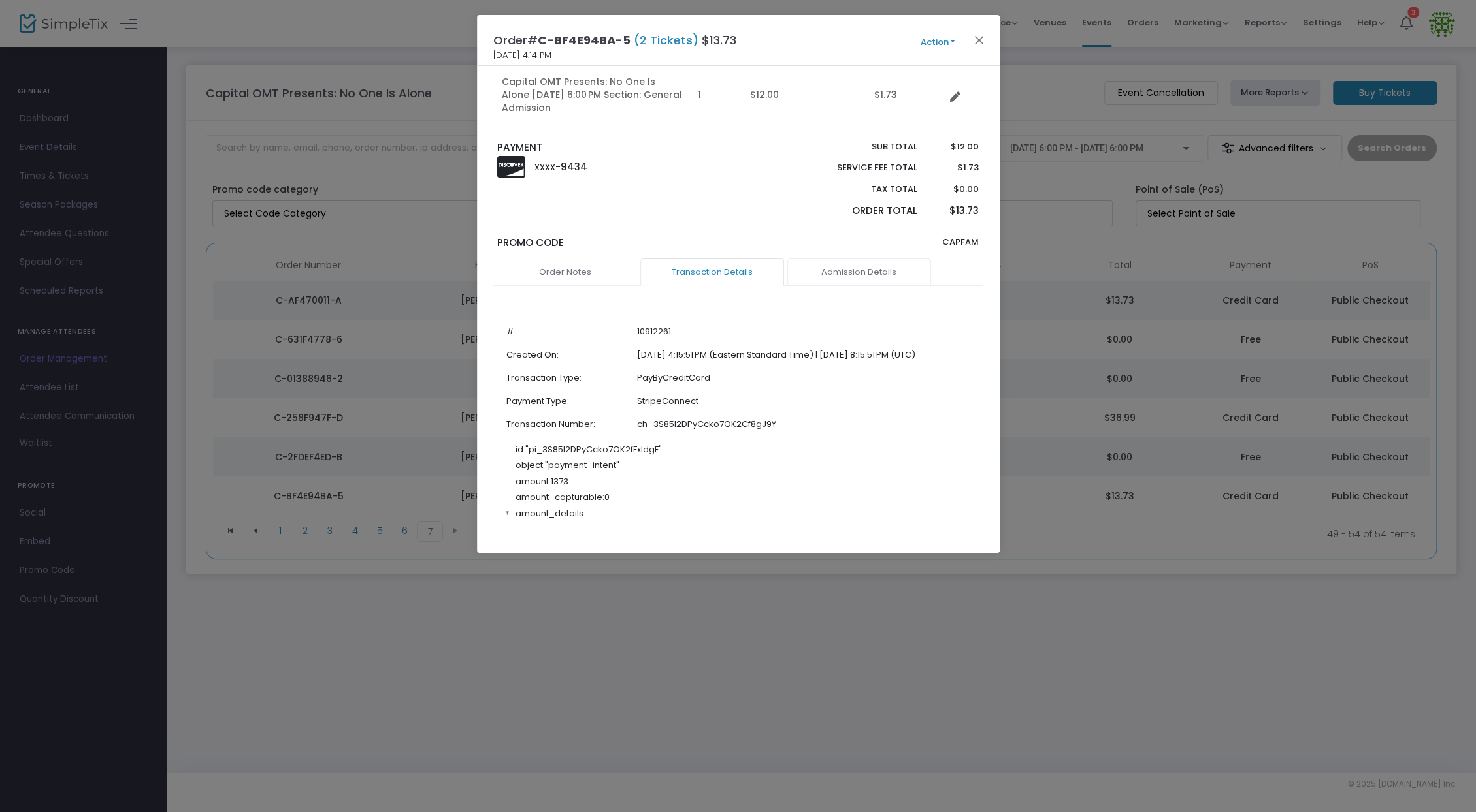
click at [848, 272] on link "Admission Details" at bounding box center [858, 272] width 143 height 27
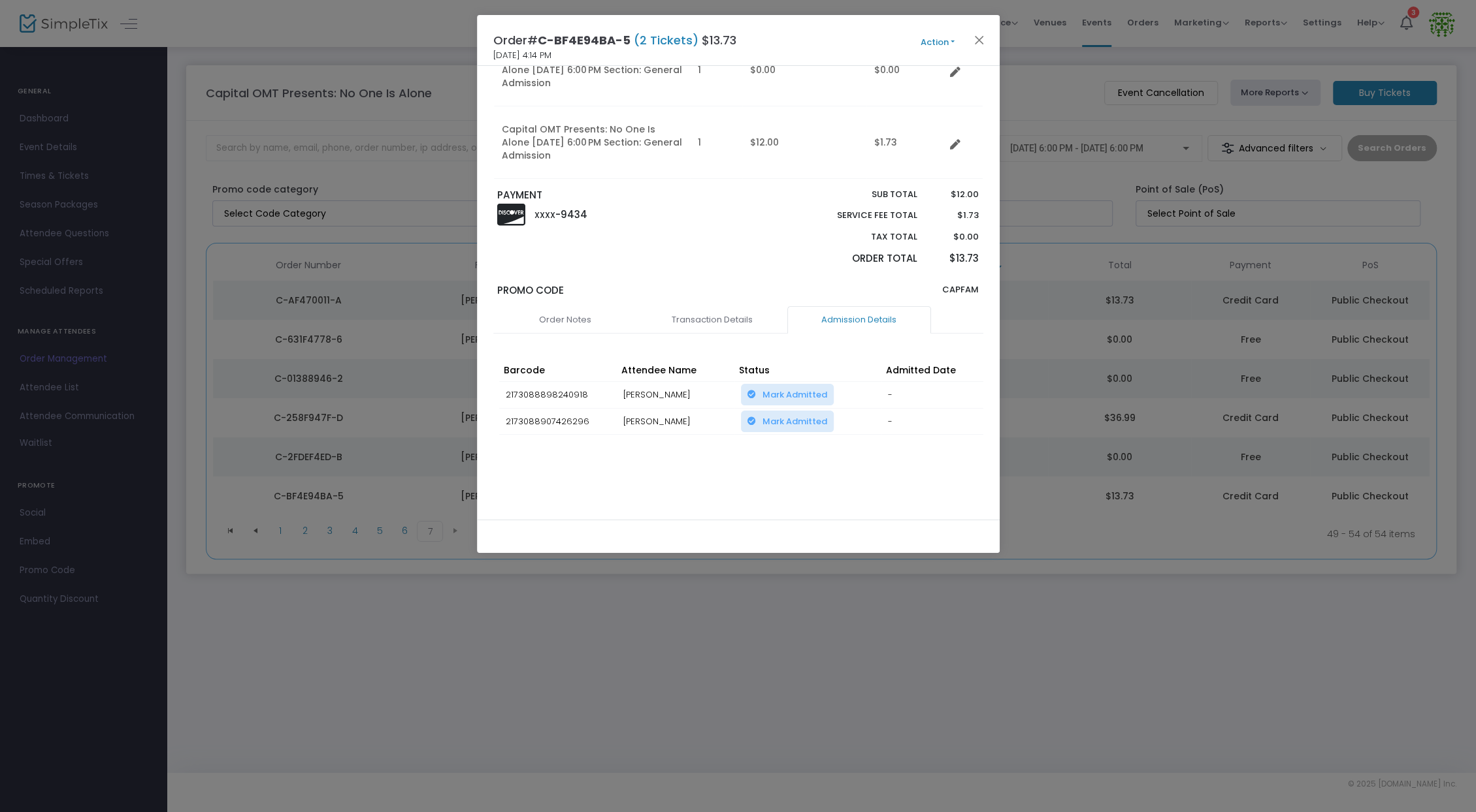
scroll to position [172, 0]
click at [724, 320] on link "Transaction Details" at bounding box center [711, 320] width 143 height 27
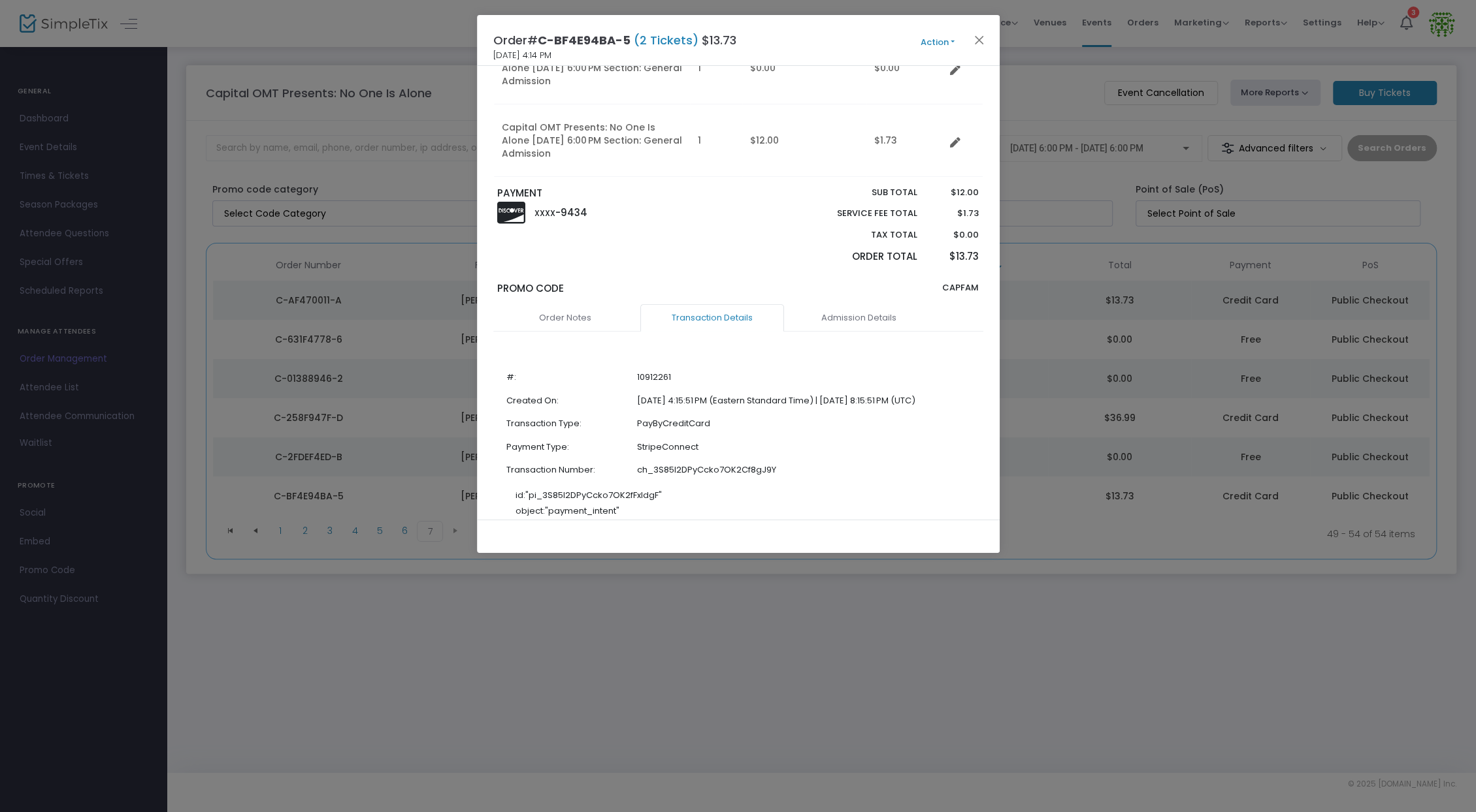
scroll to position [218, 0]
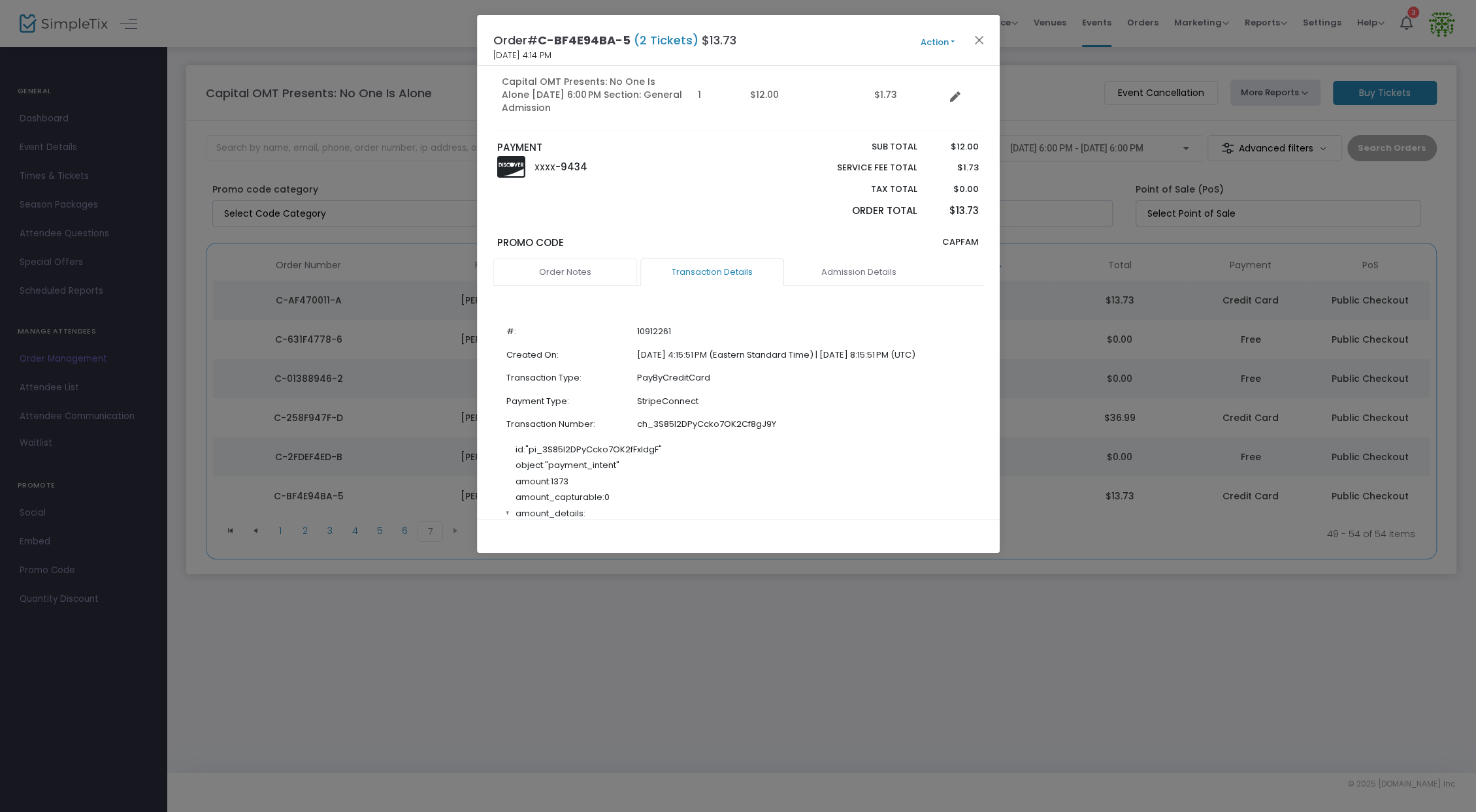
click at [571, 273] on link "Order Notes" at bounding box center [564, 272] width 143 height 27
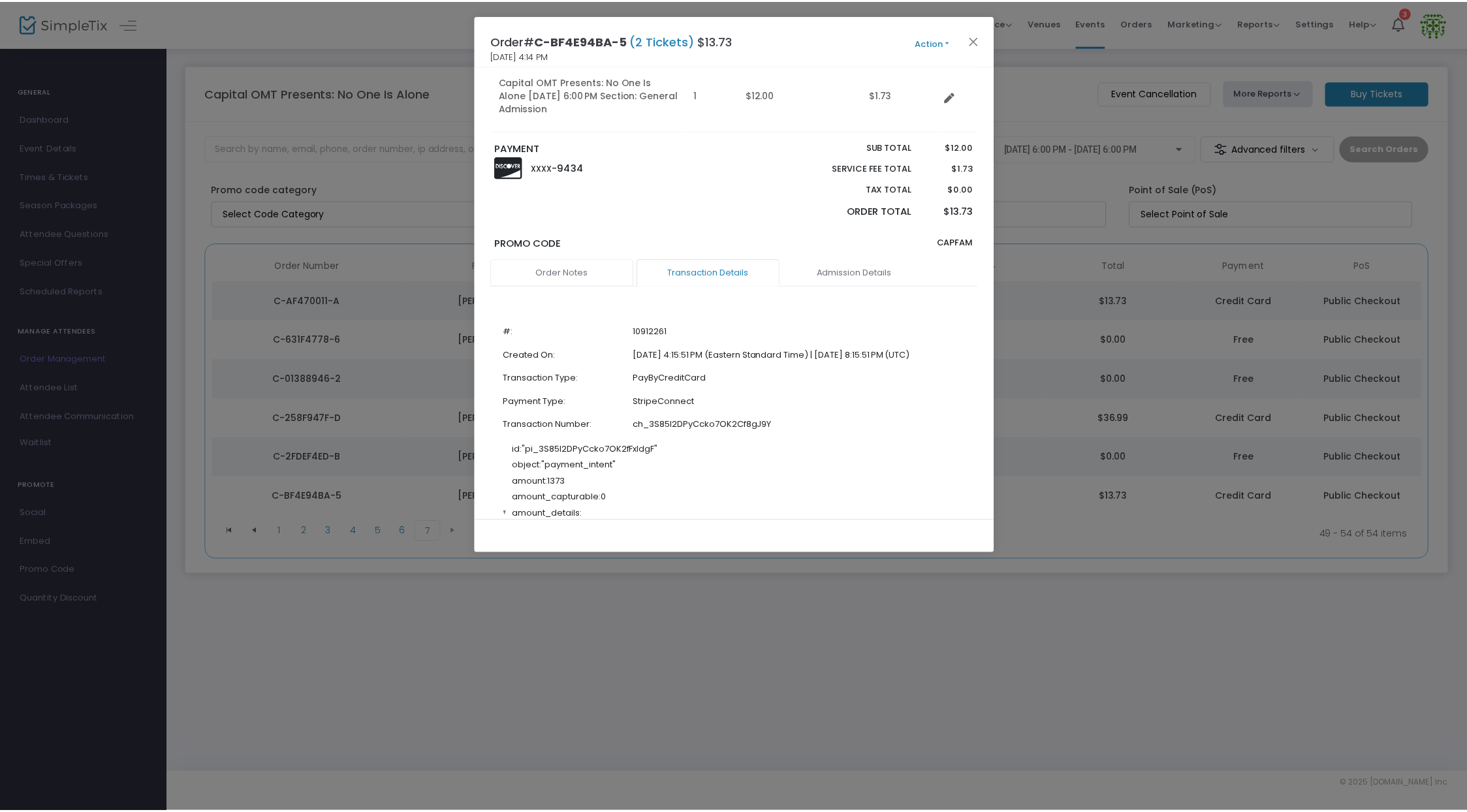
scroll to position [199, 0]
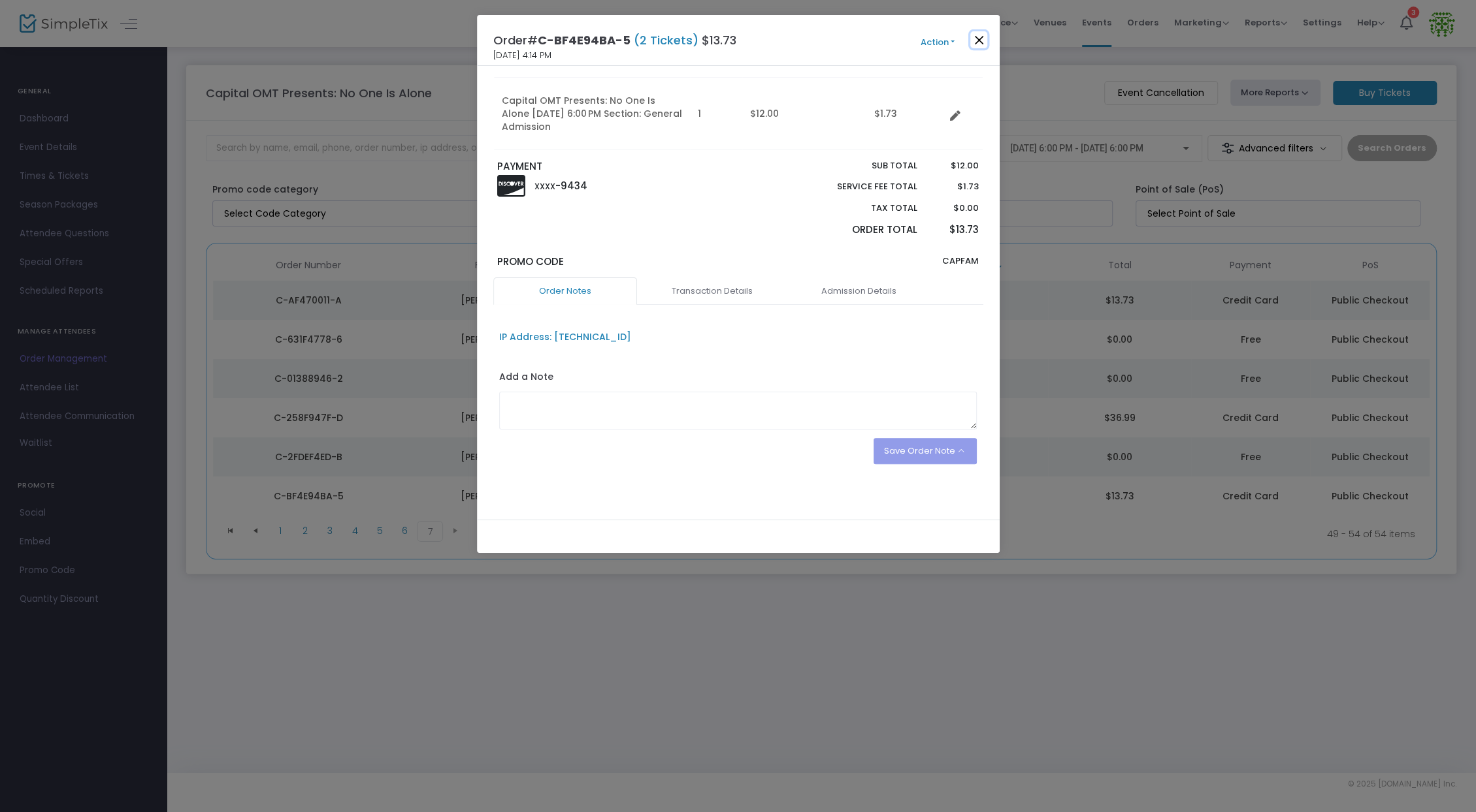
click at [979, 43] on button "Close" at bounding box center [979, 39] width 17 height 17
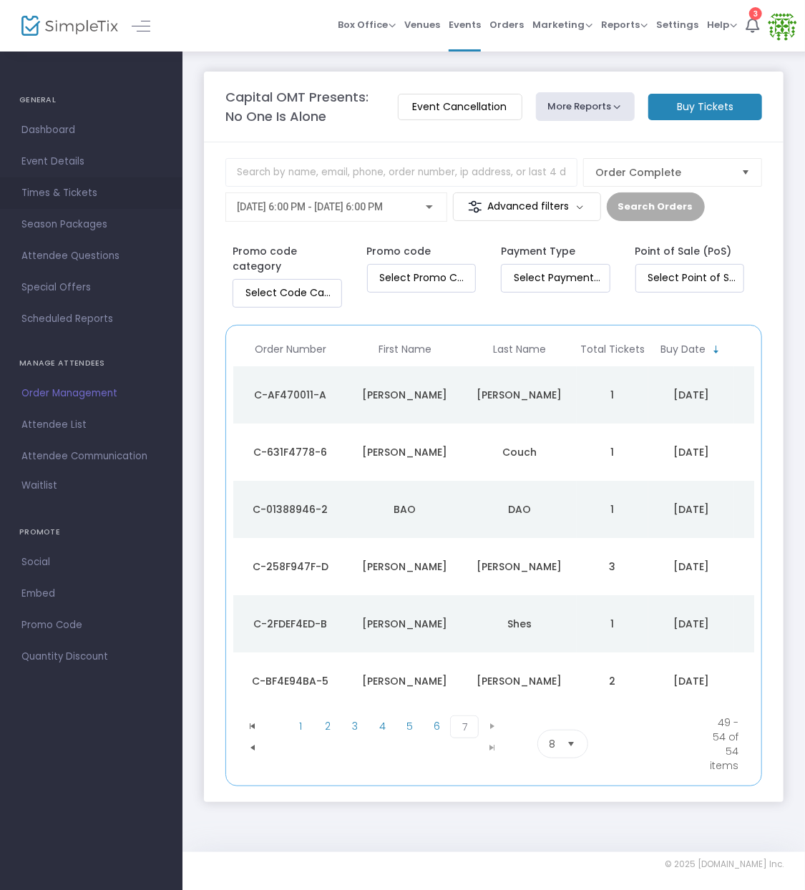
click at [87, 204] on link "Times & Tickets" at bounding box center [91, 192] width 183 height 31
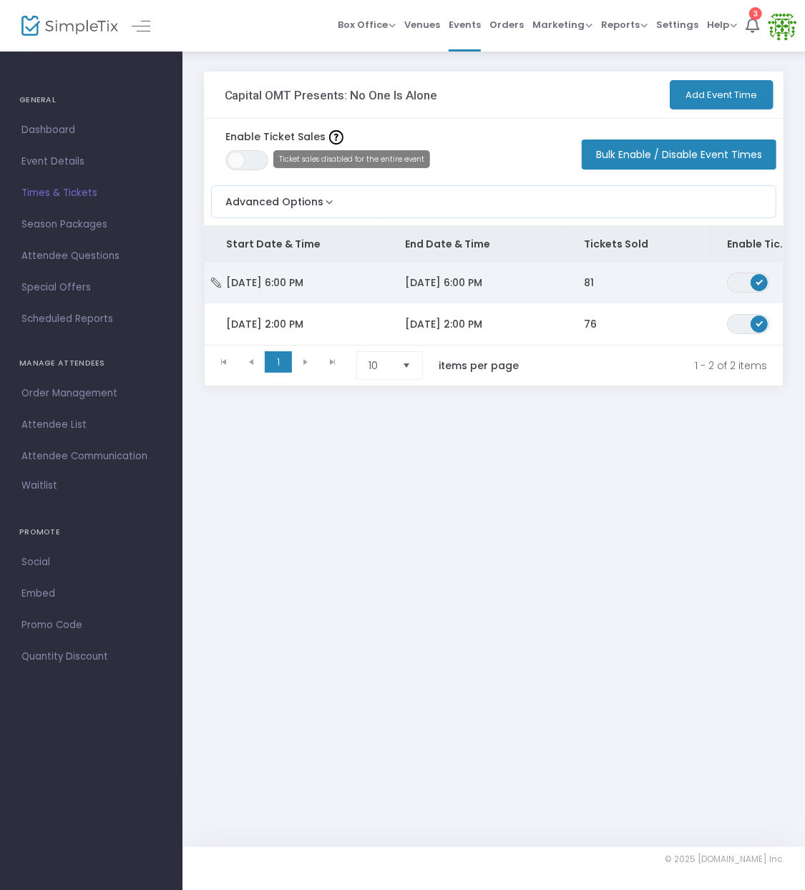
click at [463, 278] on span "[DATE] 6:00 PM" at bounding box center [443, 283] width 77 height 14
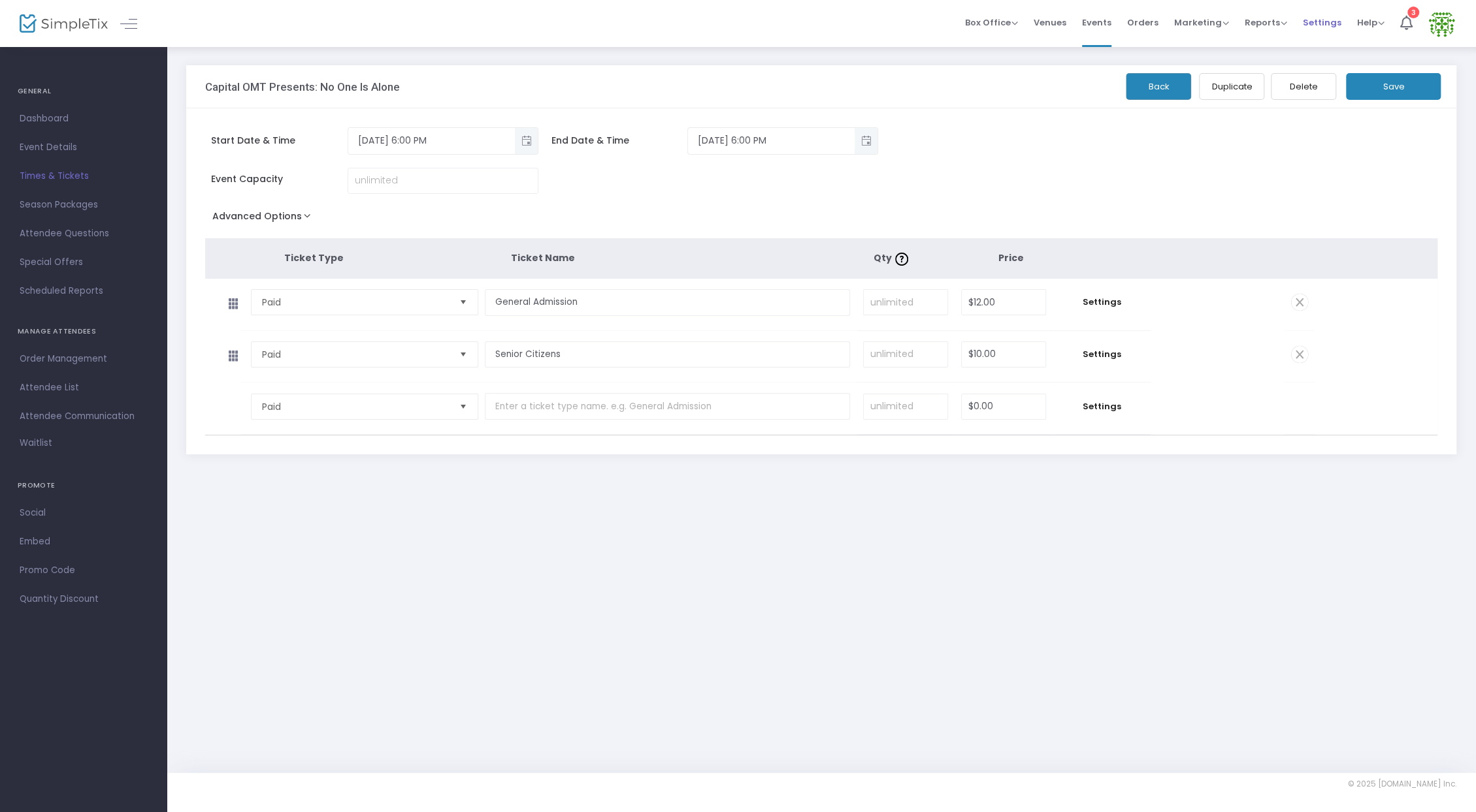
click at [1327, 32] on span "Settings" at bounding box center [1322, 22] width 38 height 34
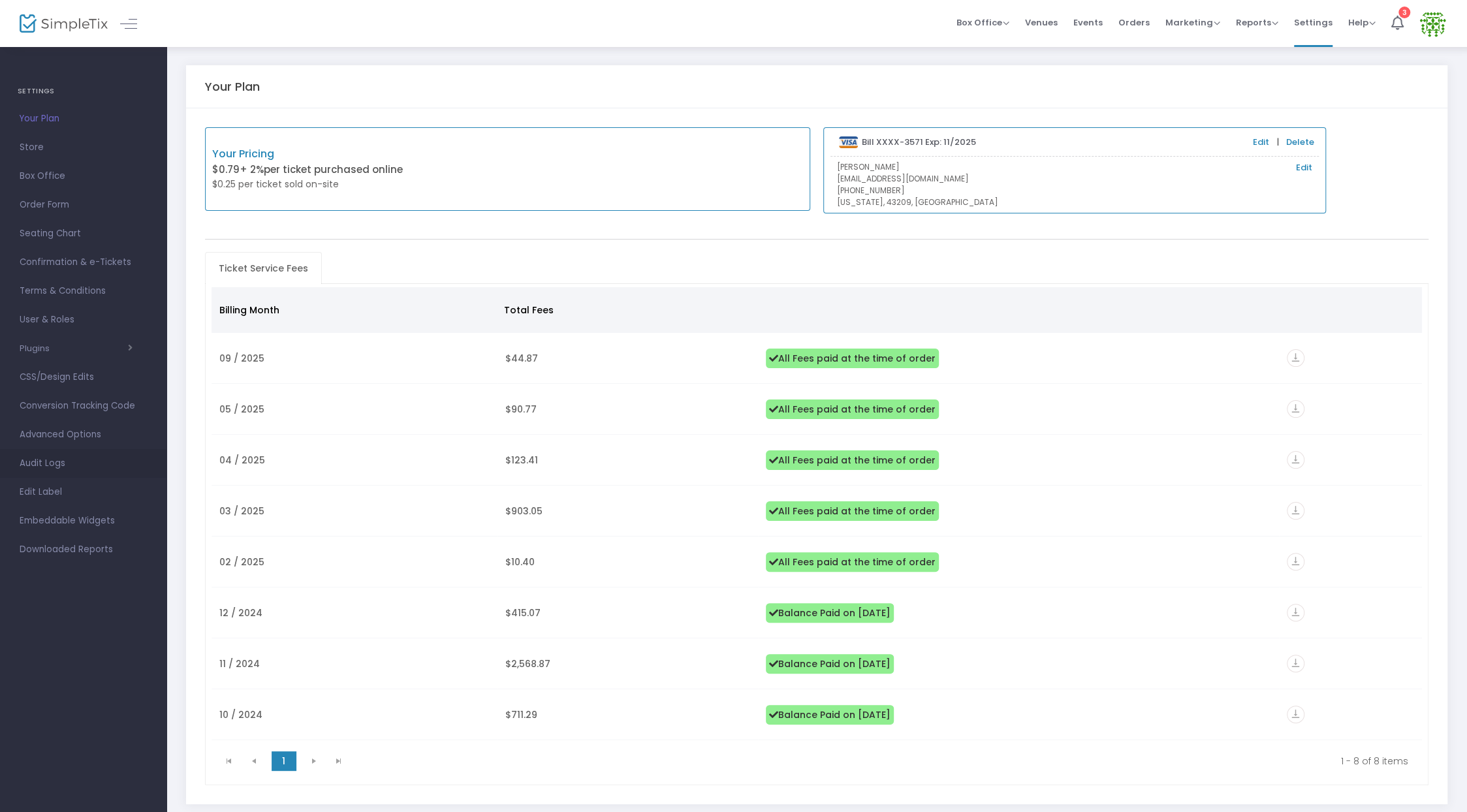
click at [27, 453] on link "Audit Logs" at bounding box center [83, 463] width 167 height 28
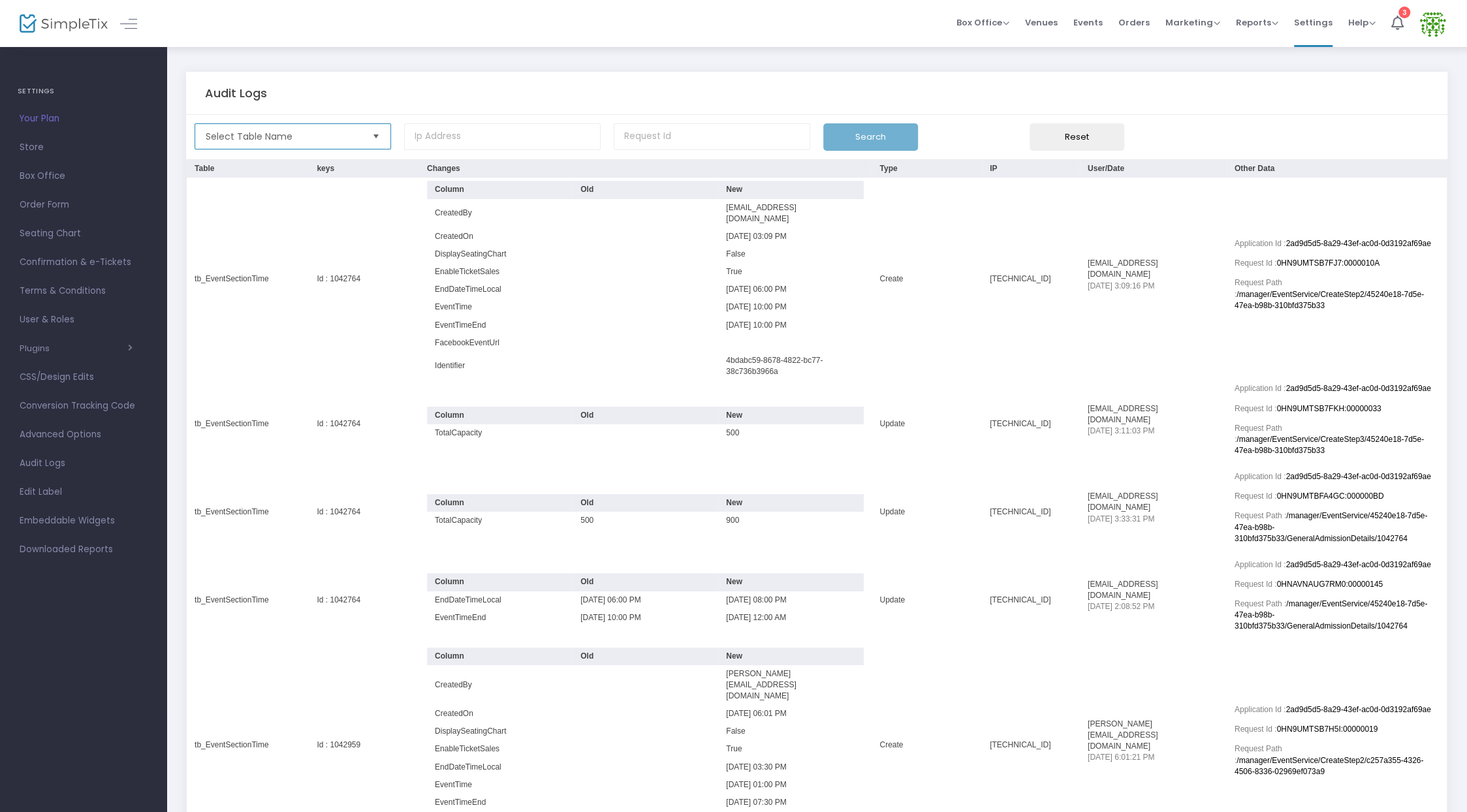
click at [281, 143] on span "Select Table Name" at bounding box center [284, 136] width 167 height 25
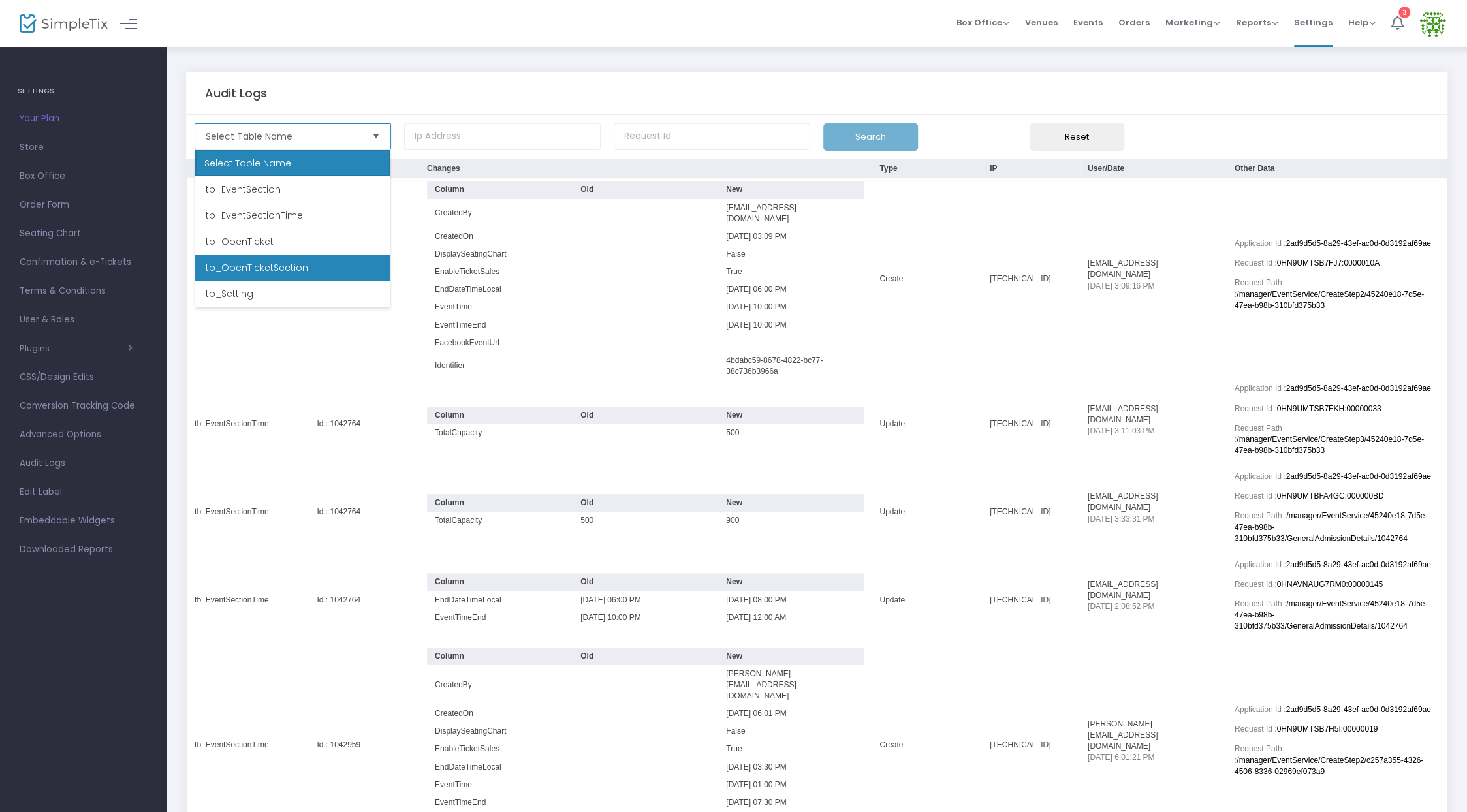
scroll to position [115, 0]
click at [554, 100] on div "Audit Logs" at bounding box center [817, 93] width 1224 height 15
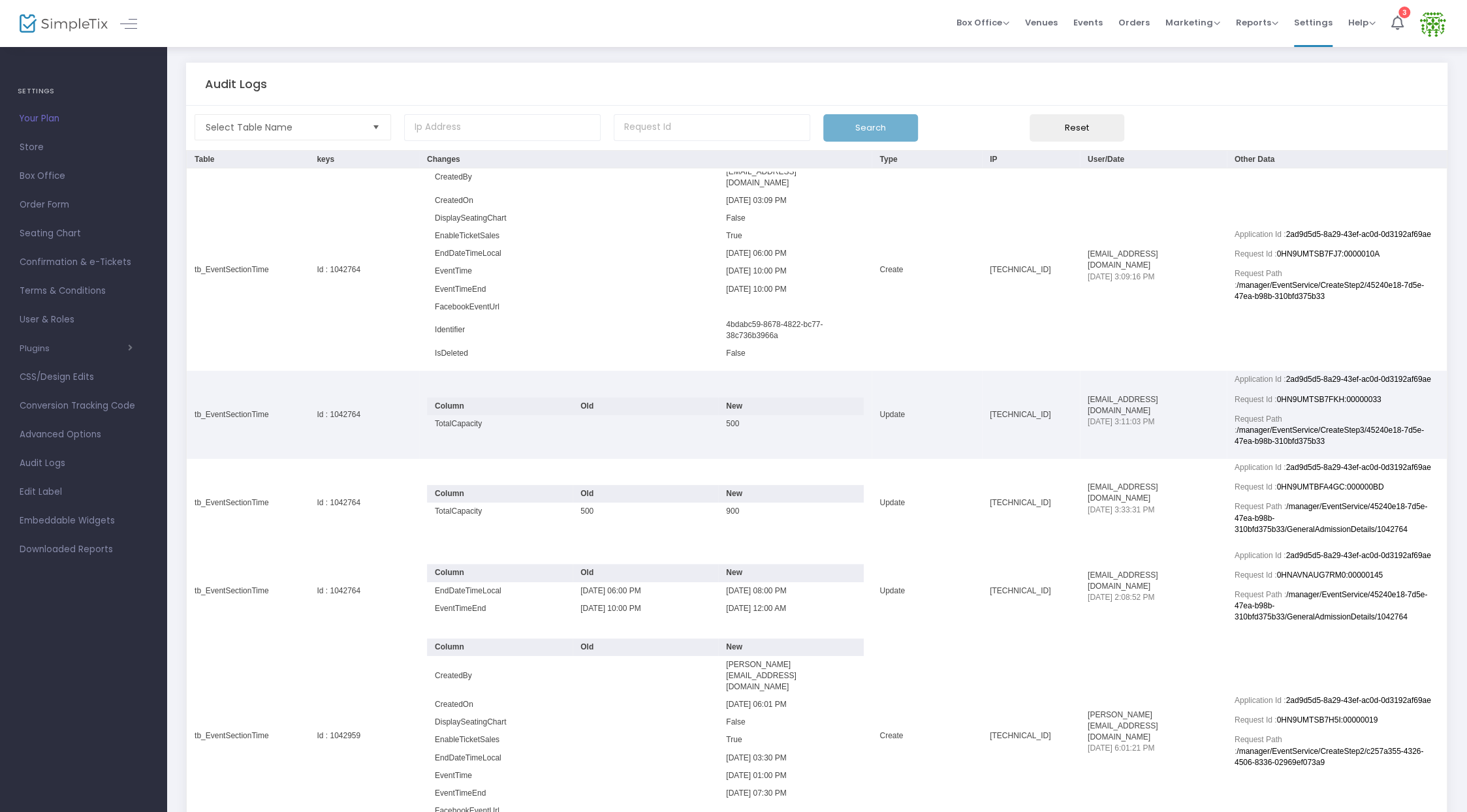
scroll to position [0, 0]
